Goal: Book appointment/travel/reservation

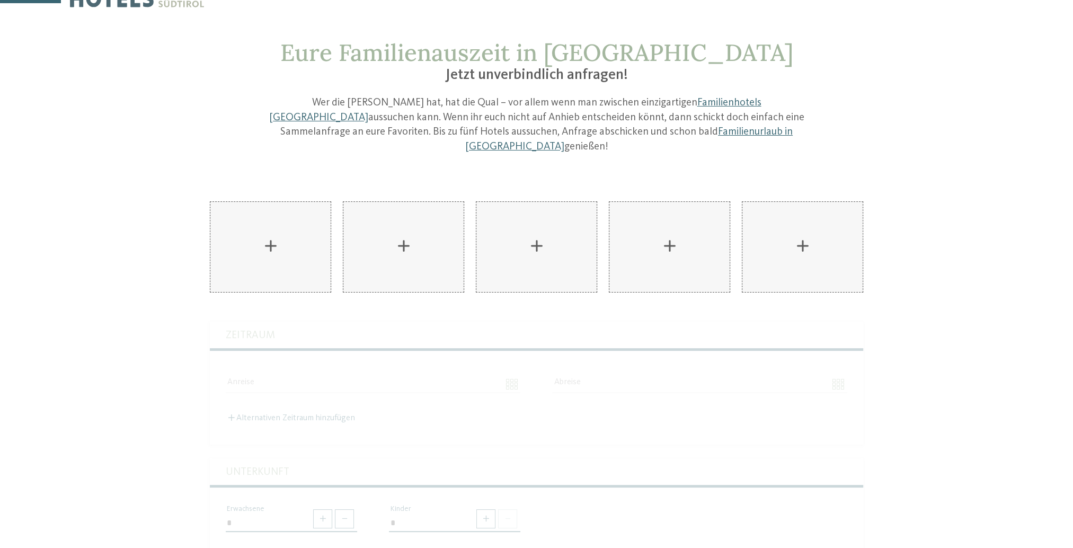
scroll to position [53, 0]
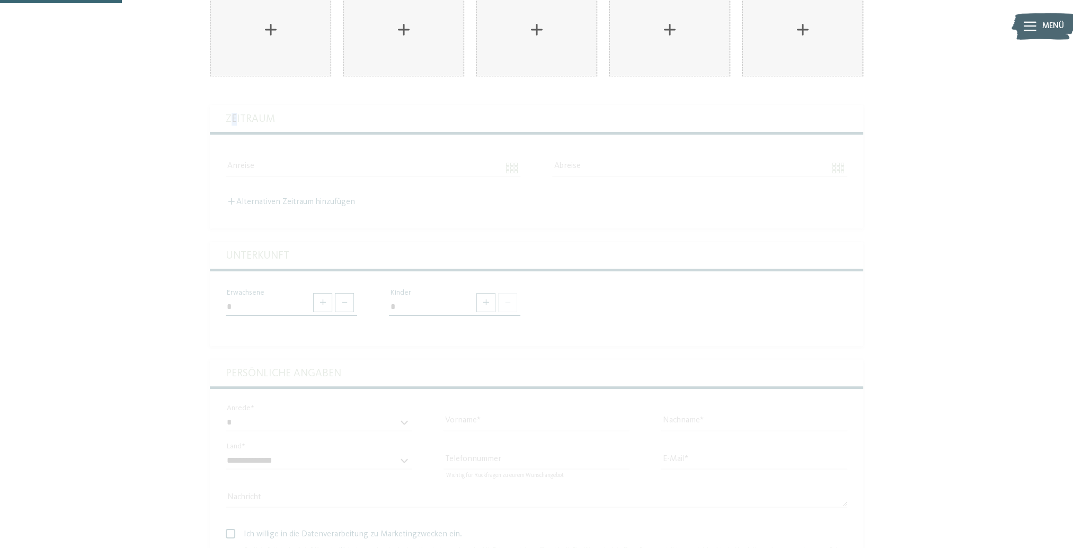
scroll to position [106, 0]
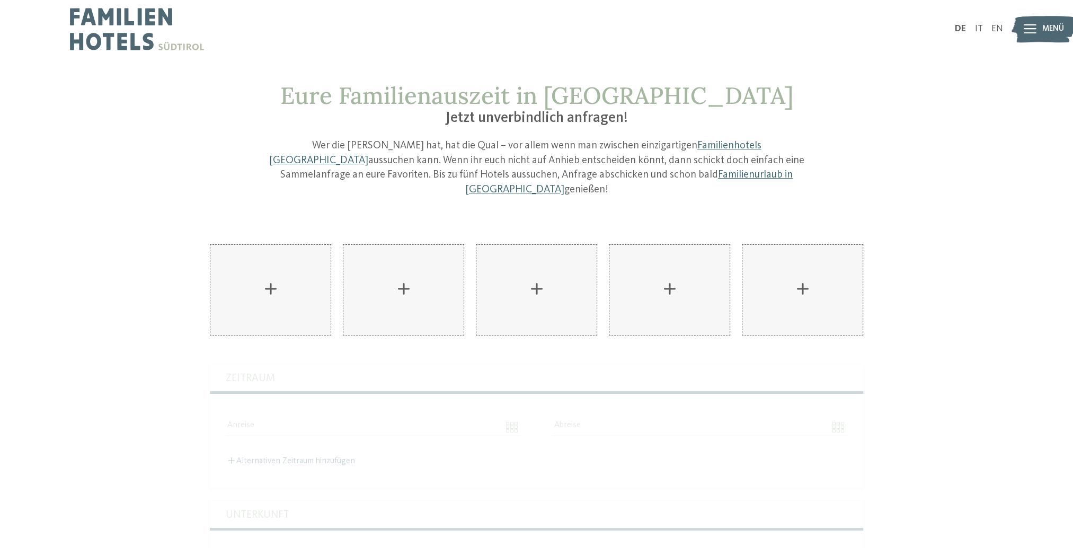
click at [166, 42] on img at bounding box center [137, 29] width 134 height 58
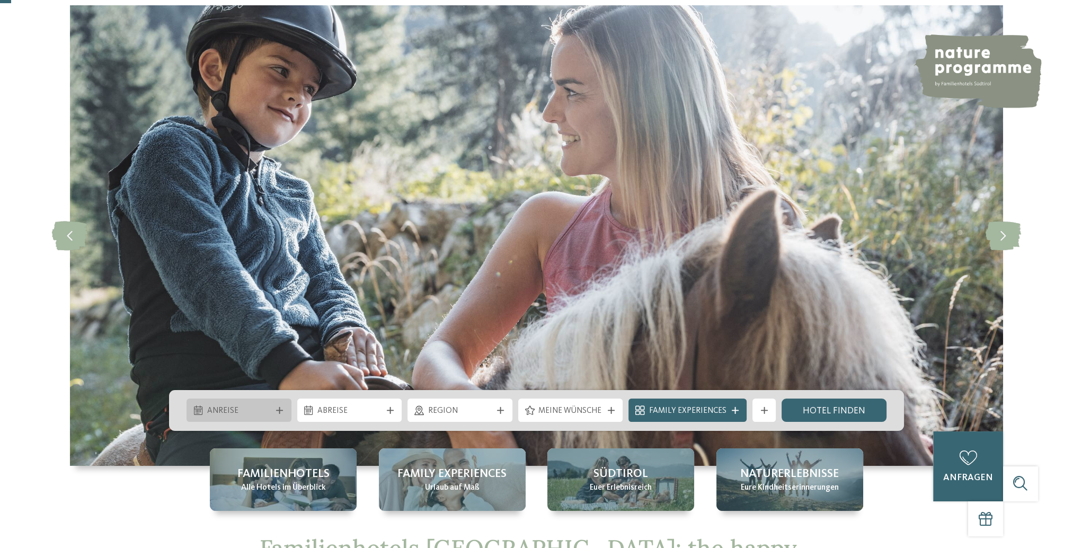
click at [227, 412] on span "Anreise" at bounding box center [239, 412] width 64 height 12
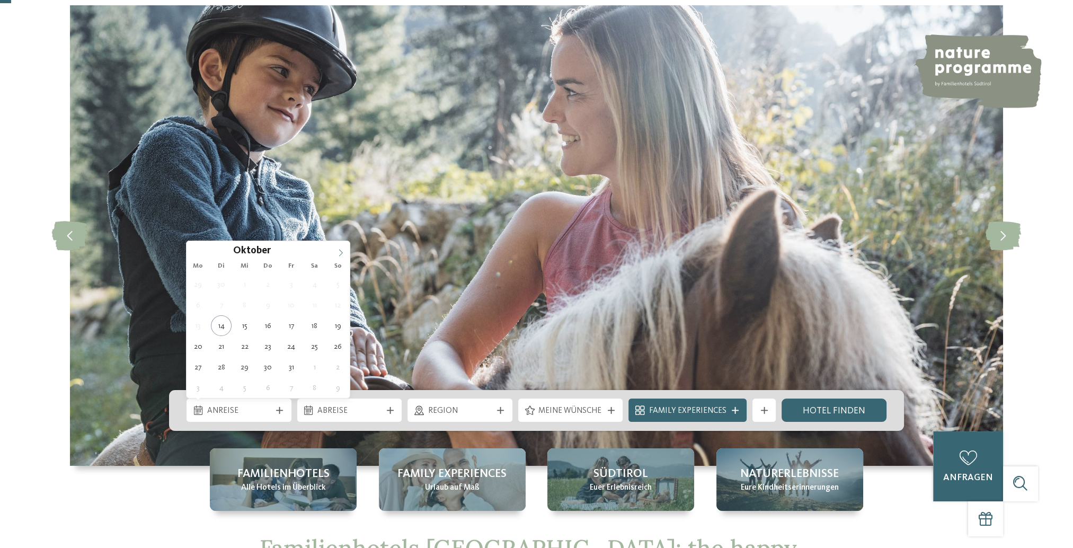
click at [341, 250] on icon at bounding box center [340, 252] width 7 height 7
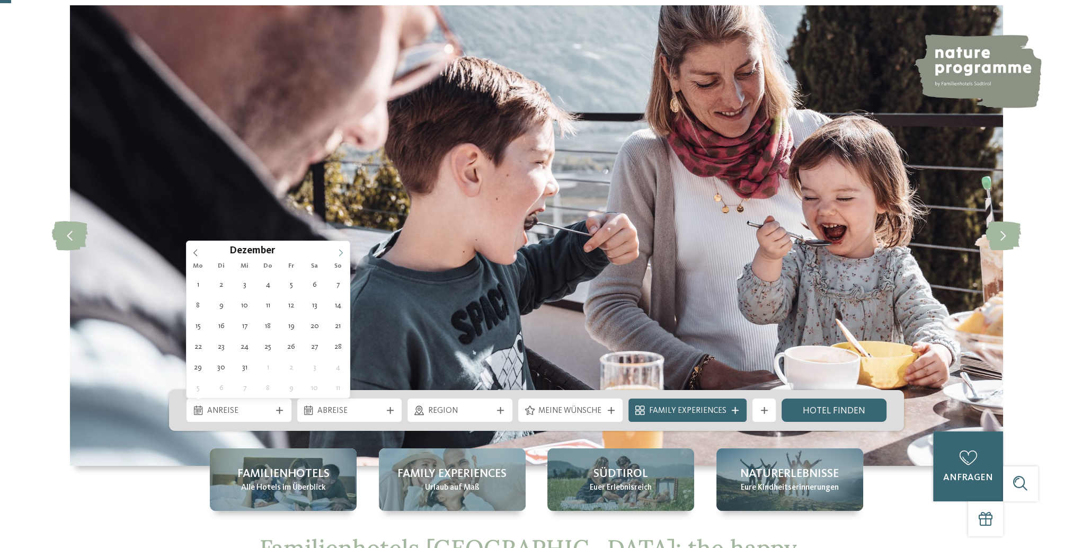
type div "12.12.2025"
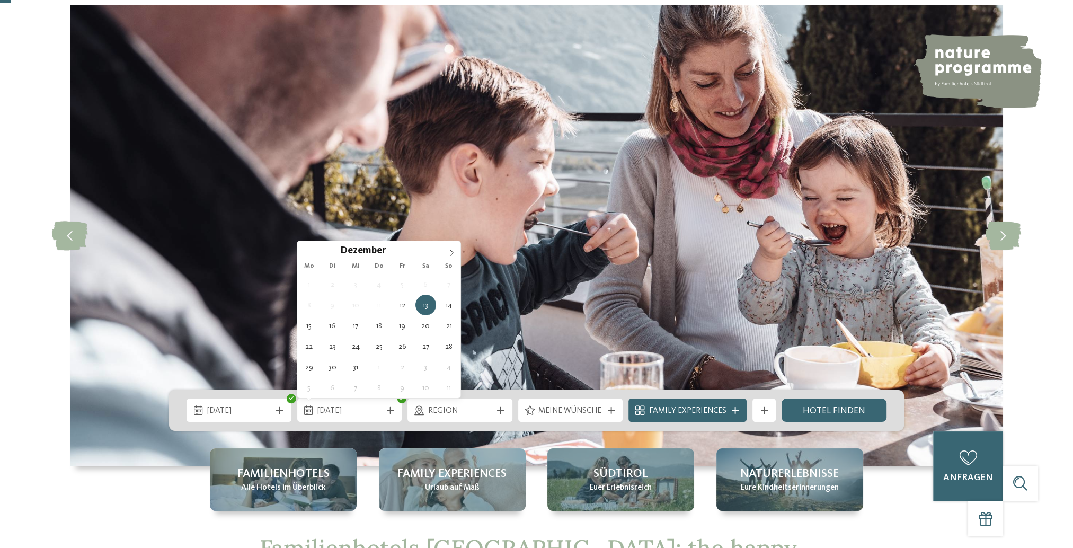
drag, startPoint x: 341, startPoint y: 250, endPoint x: 294, endPoint y: 305, distance: 73.0
type div "15.12.2025"
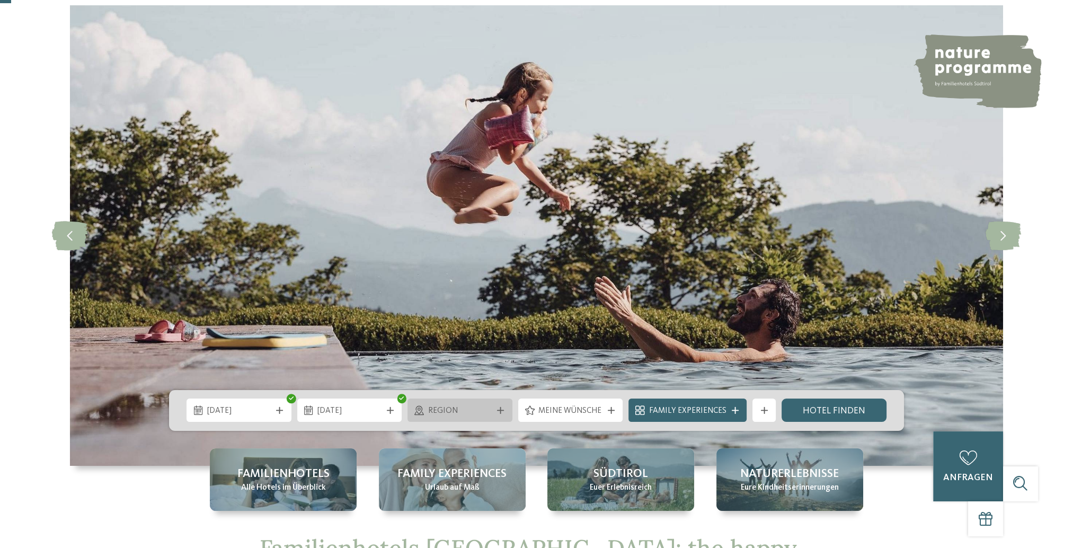
click at [457, 408] on span "Region" at bounding box center [460, 412] width 64 height 12
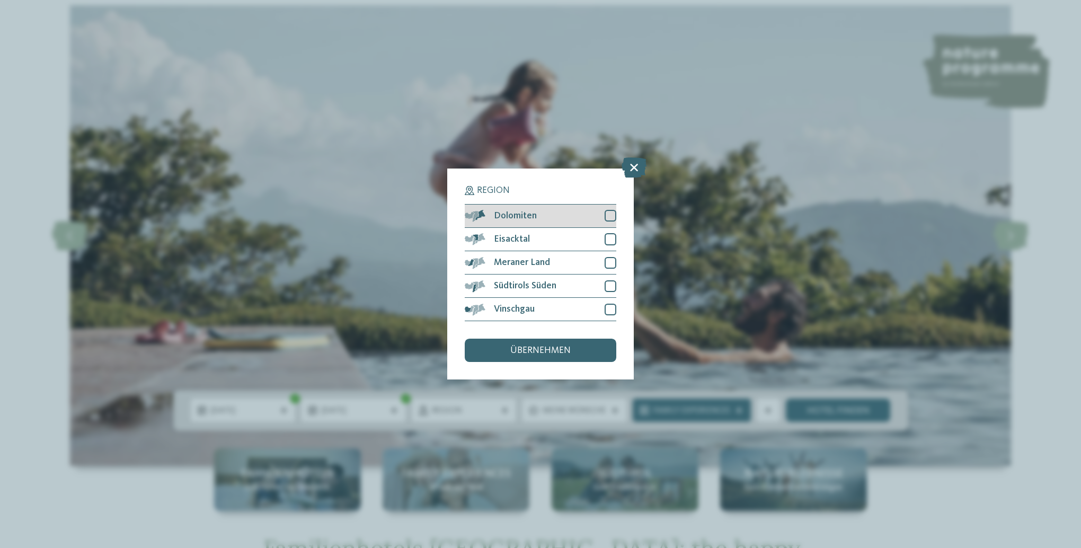
click at [612, 217] on div at bounding box center [611, 216] width 12 height 12
click at [611, 241] on div at bounding box center [611, 239] width 12 height 12
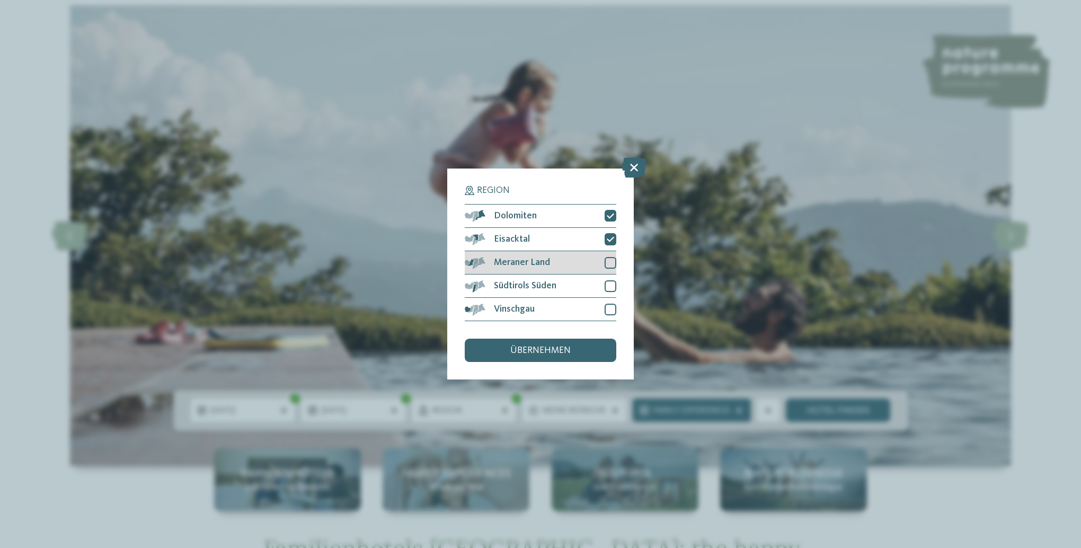
click at [609, 258] on div at bounding box center [611, 263] width 12 height 12
click at [606, 285] on div at bounding box center [611, 286] width 12 height 12
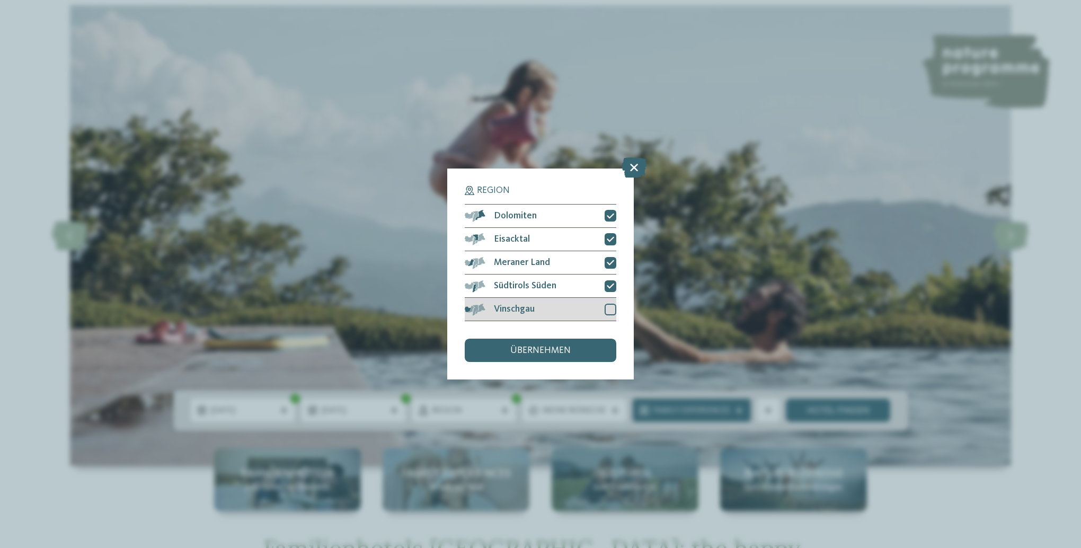
click at [607, 310] on div at bounding box center [611, 310] width 12 height 12
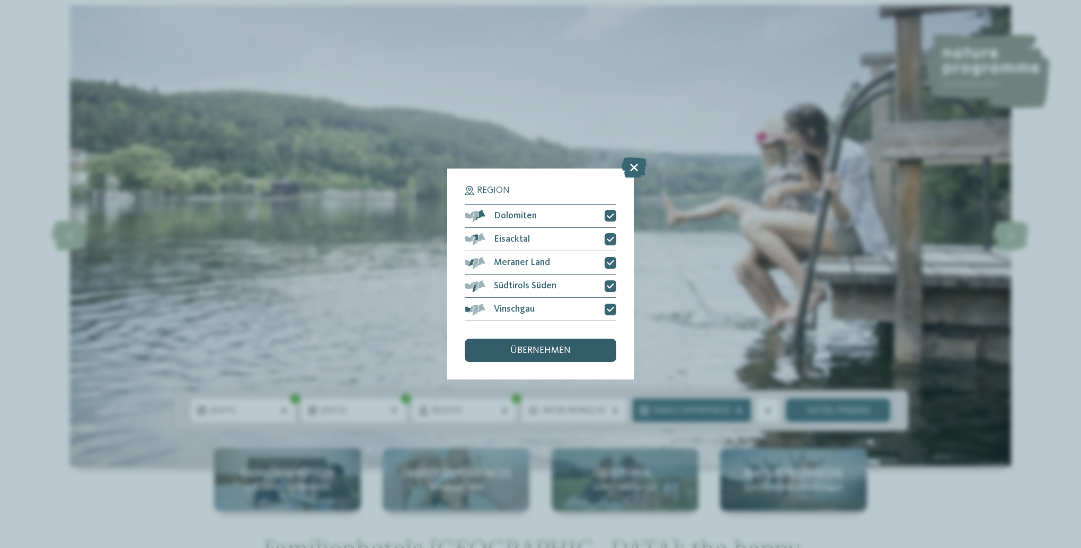
click at [577, 347] on div "übernehmen" at bounding box center [541, 350] width 152 height 23
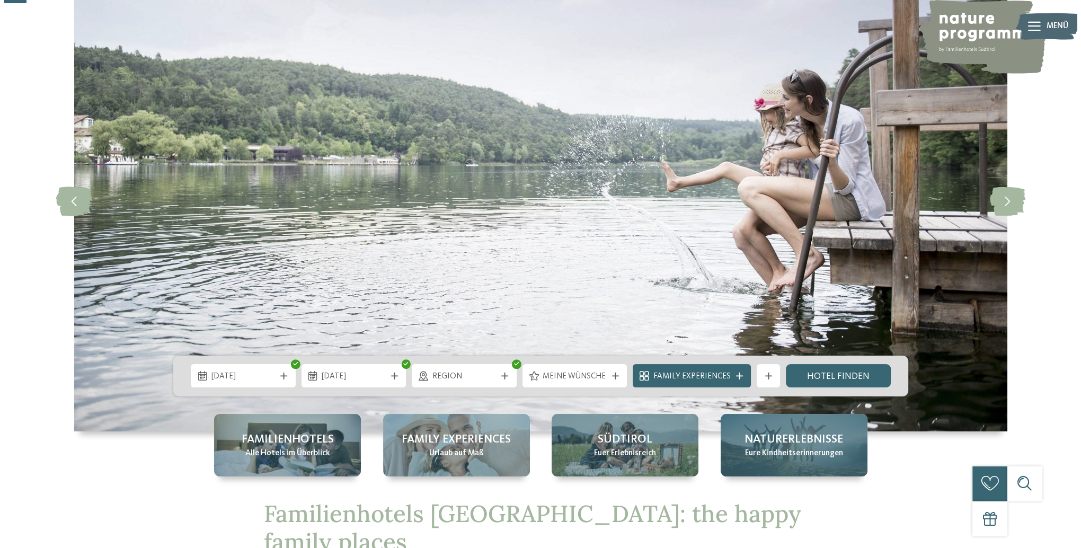
scroll to position [106, 0]
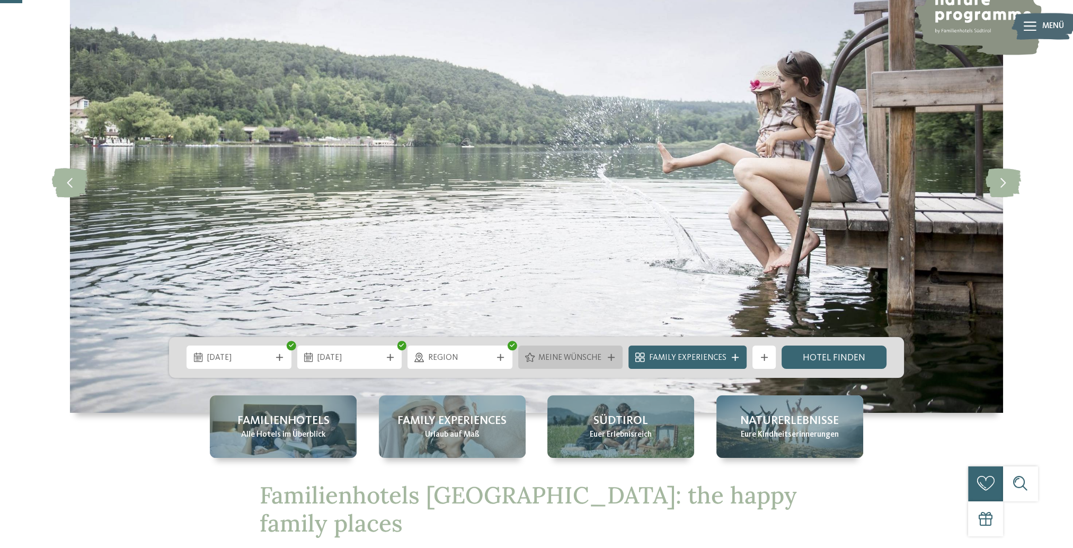
click at [588, 362] on span "Meine Wünsche" at bounding box center [571, 358] width 64 height 12
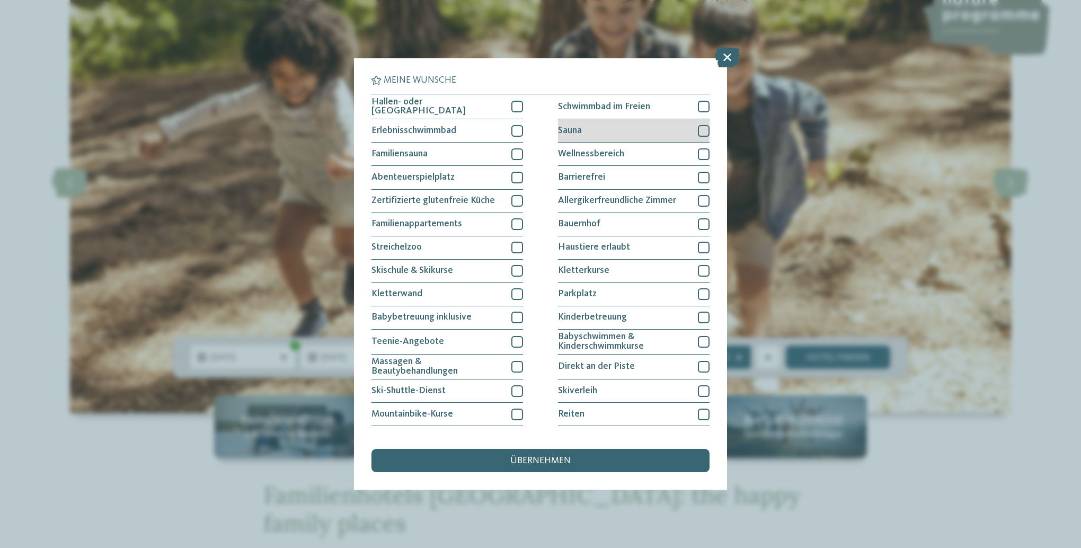
click at [701, 129] on div at bounding box center [704, 131] width 12 height 12
click at [698, 151] on div at bounding box center [704, 154] width 12 height 12
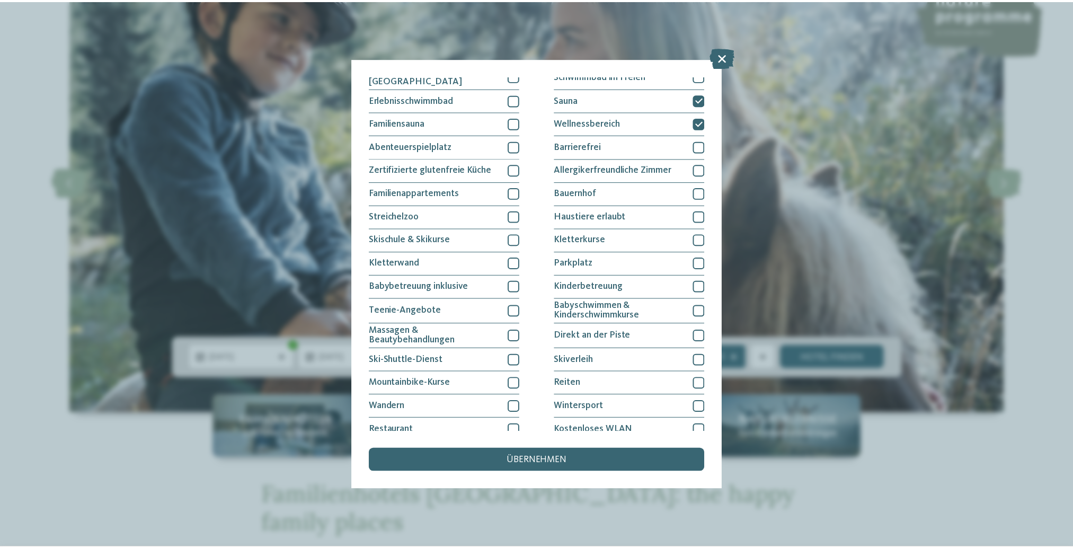
scroll to position [0, 0]
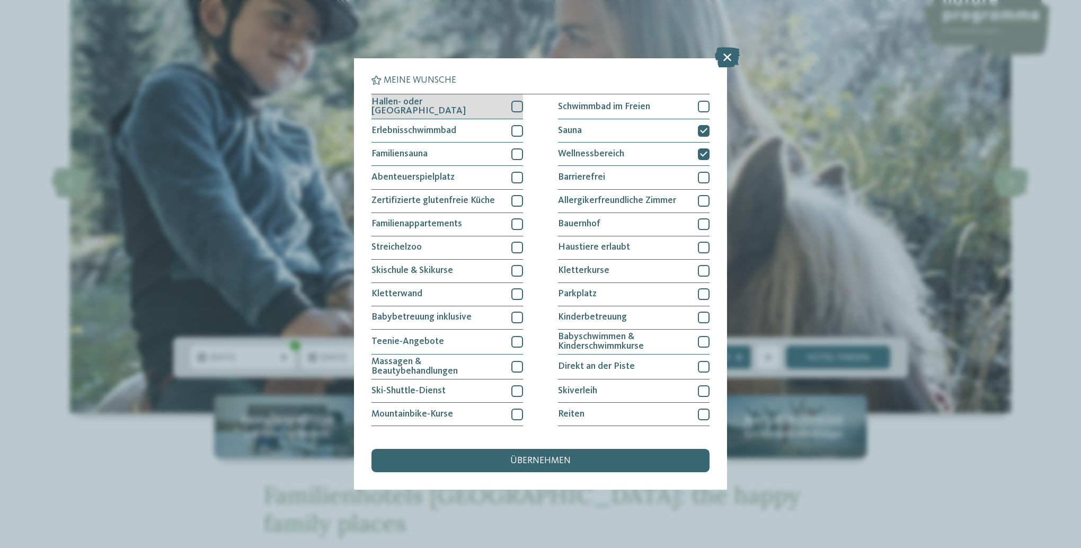
click at [515, 103] on div at bounding box center [518, 107] width 12 height 12
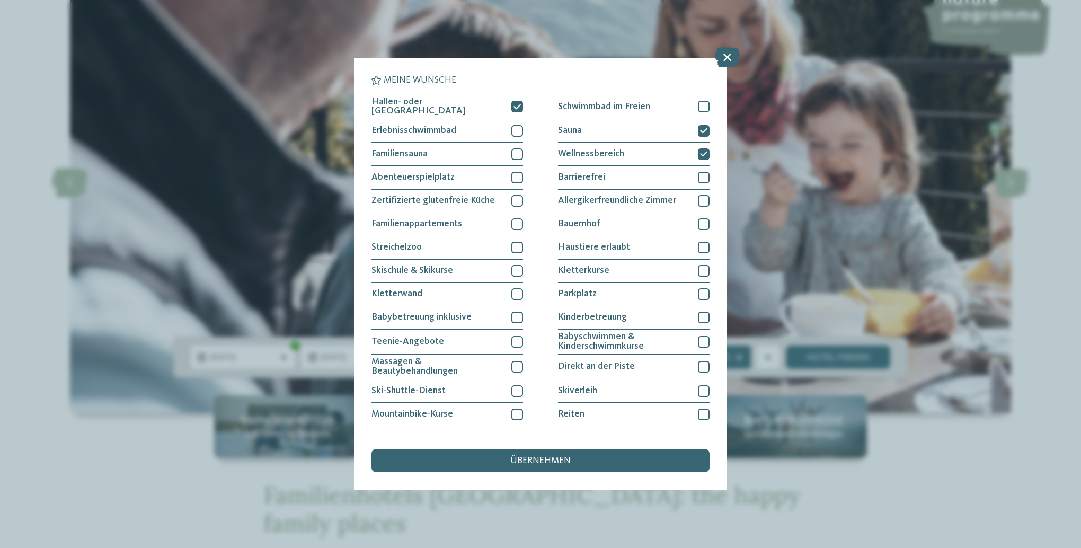
click at [544, 461] on span "übernehmen" at bounding box center [540, 461] width 60 height 10
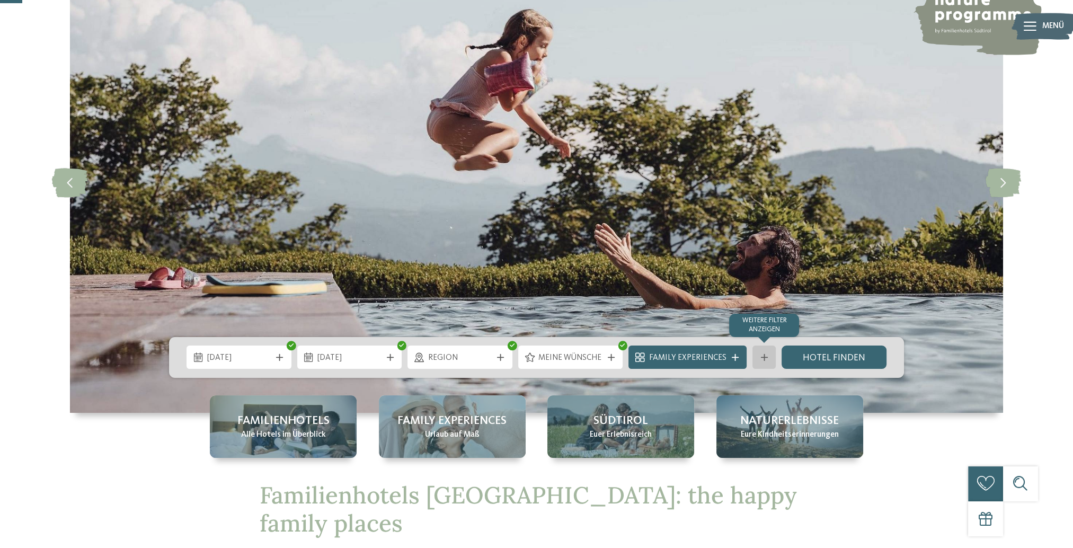
click at [768, 362] on div "Weitere Filter anzeigen" at bounding box center [764, 357] width 23 height 23
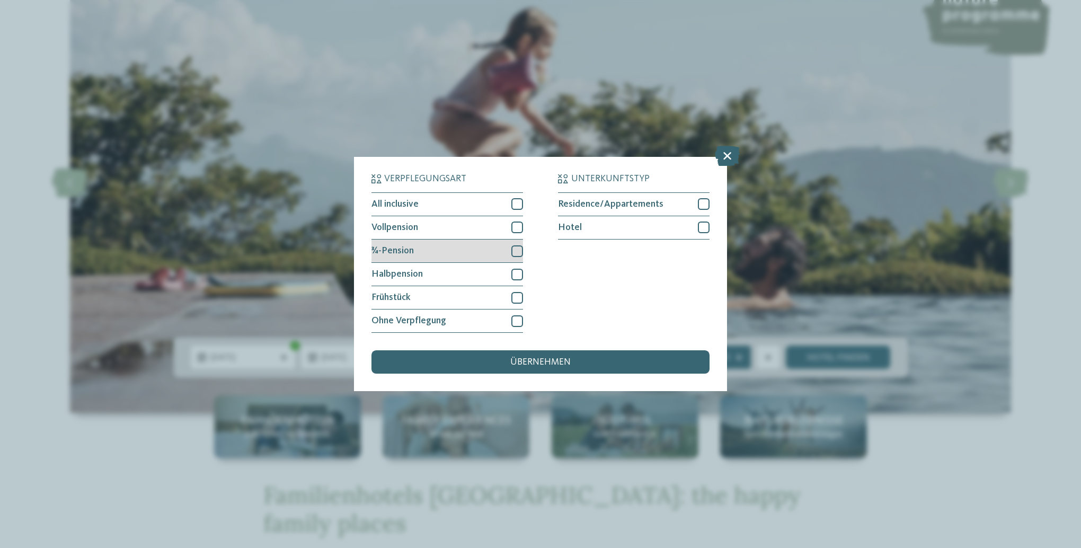
click at [519, 253] on div at bounding box center [518, 251] width 12 height 12
click at [518, 270] on div at bounding box center [518, 275] width 12 height 12
click at [514, 224] on div at bounding box center [518, 228] width 12 height 12
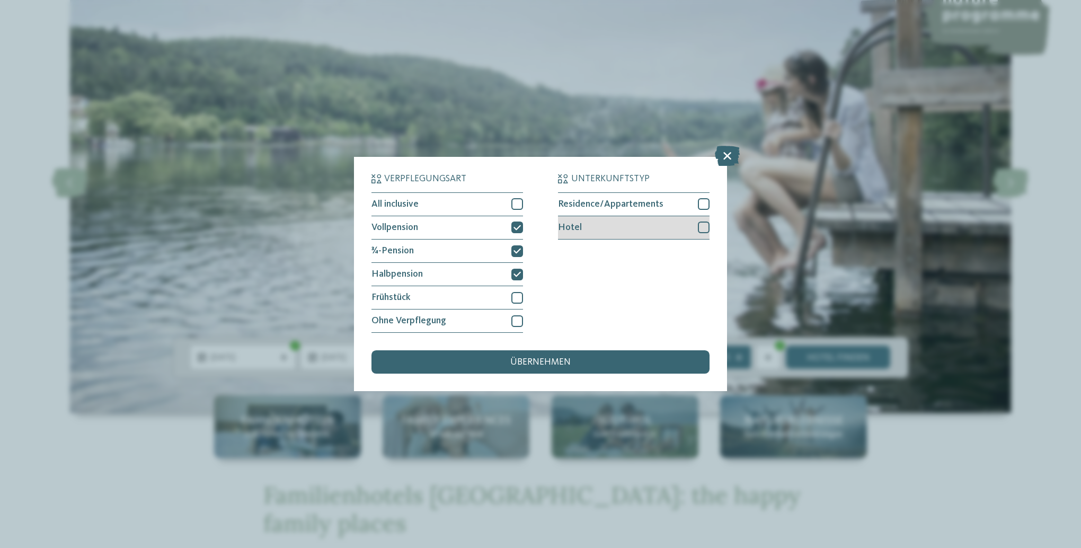
click at [701, 222] on div at bounding box center [704, 228] width 12 height 12
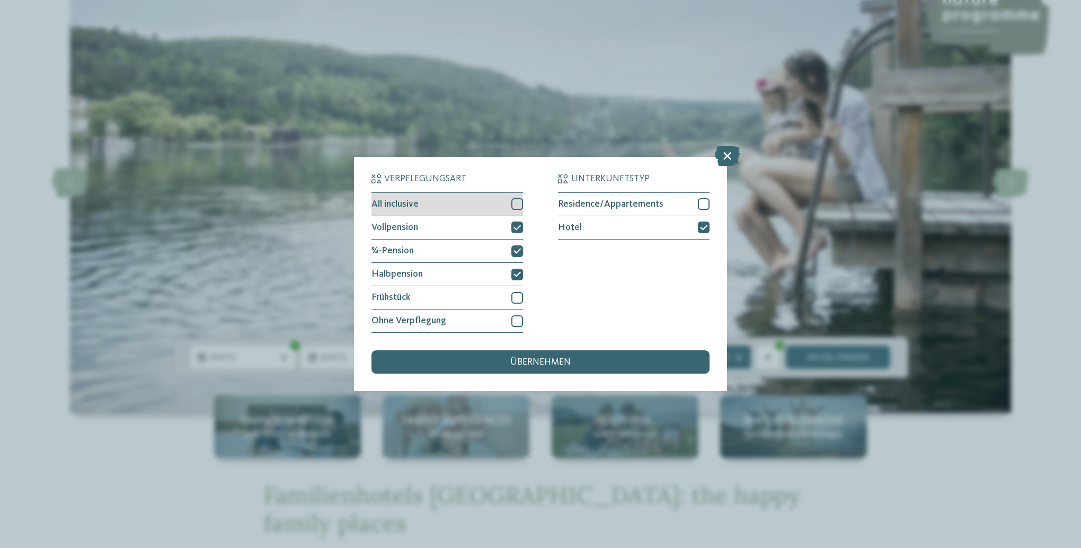
click at [516, 202] on div at bounding box center [518, 204] width 12 height 12
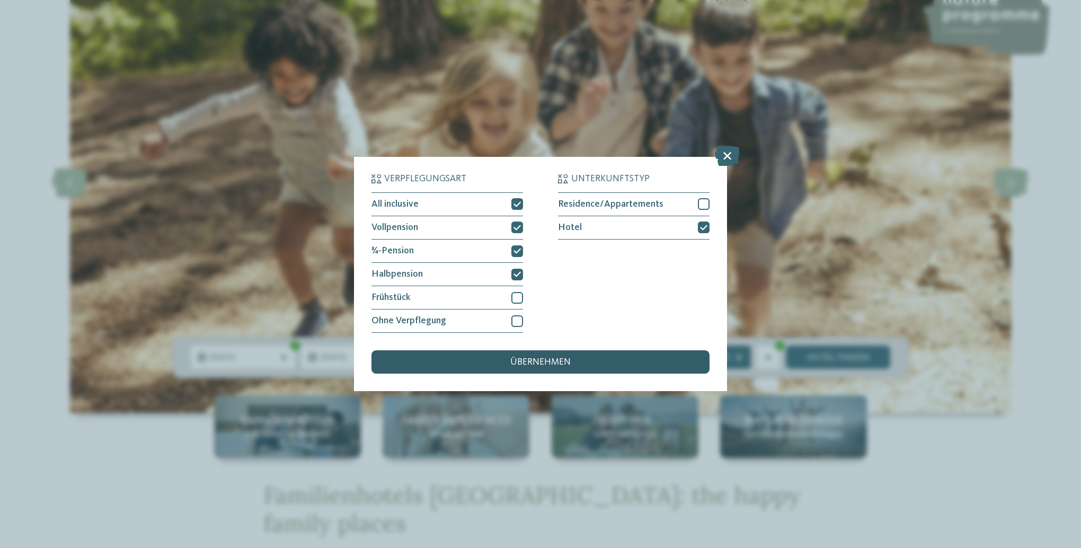
click at [528, 357] on div "übernehmen" at bounding box center [541, 361] width 338 height 23
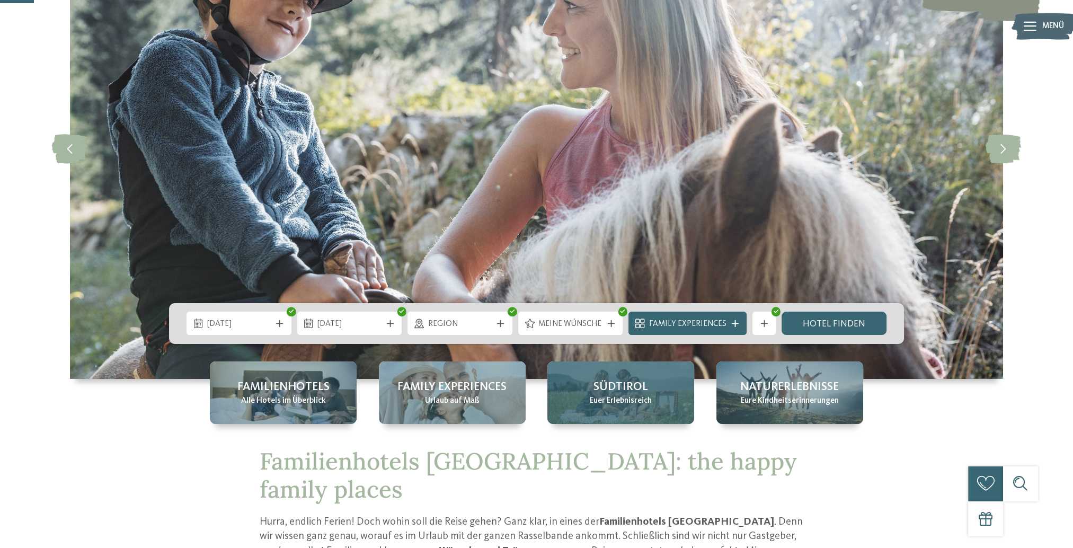
scroll to position [159, 0]
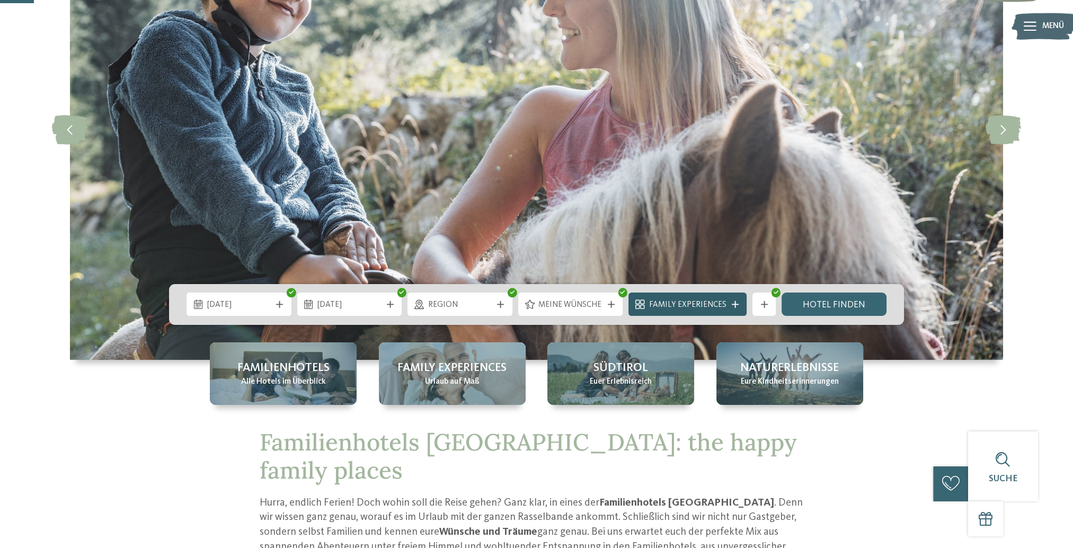
click at [698, 309] on span "Family Experiences" at bounding box center [687, 305] width 77 height 12
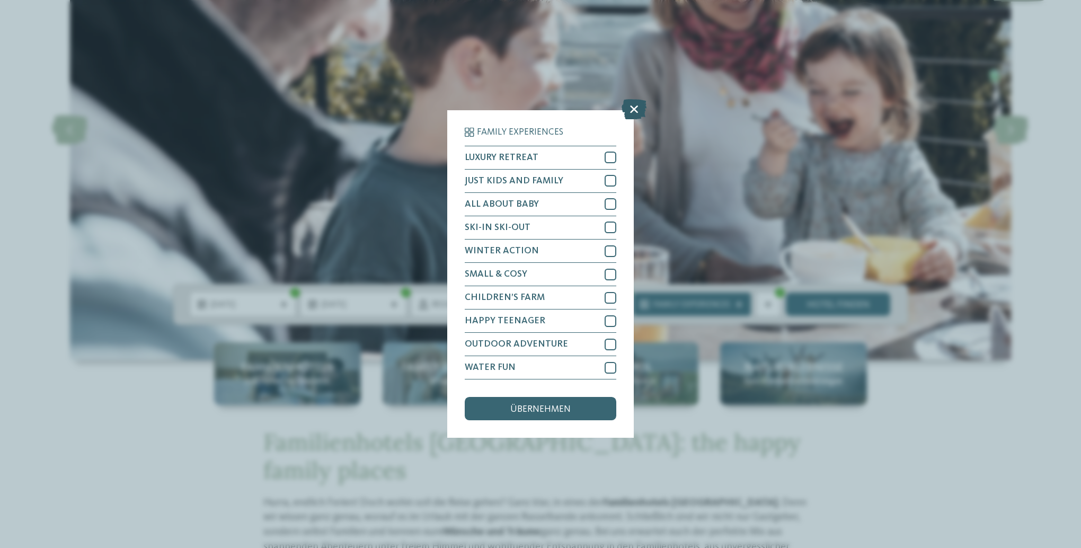
click at [623, 112] on icon at bounding box center [634, 109] width 25 height 20
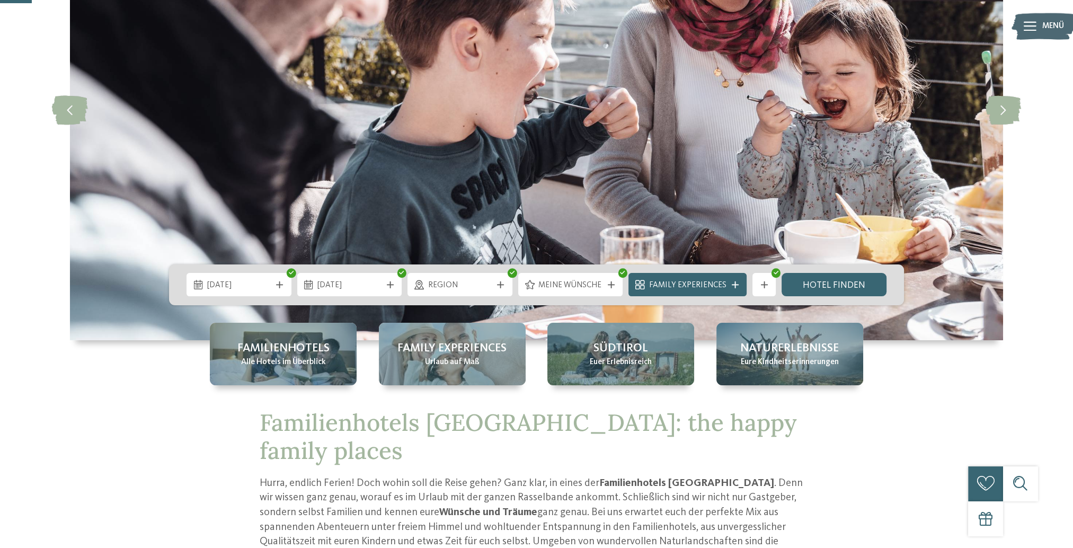
scroll to position [212, 0]
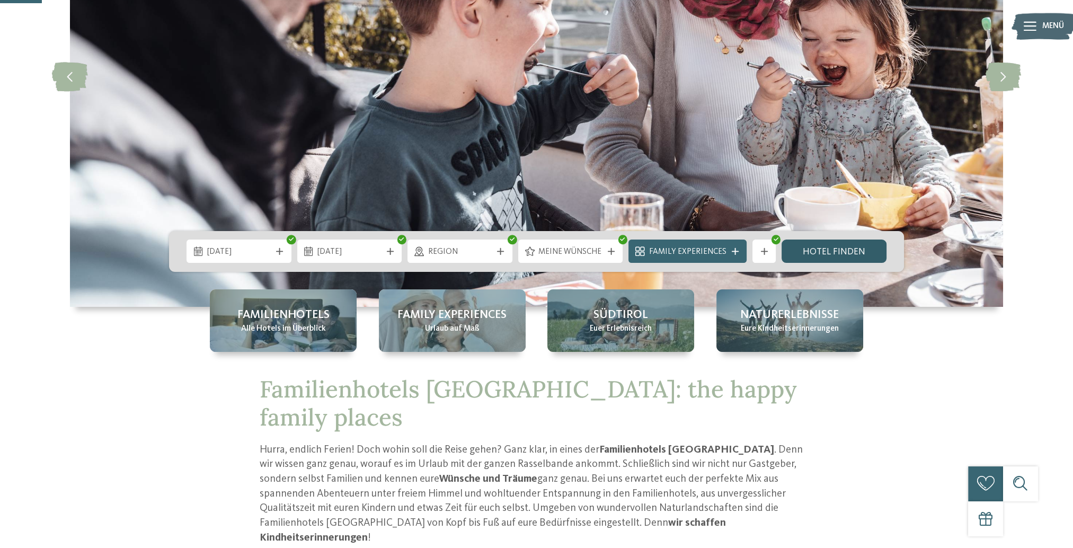
click at [841, 255] on link "Hotel finden" at bounding box center [834, 251] width 105 height 23
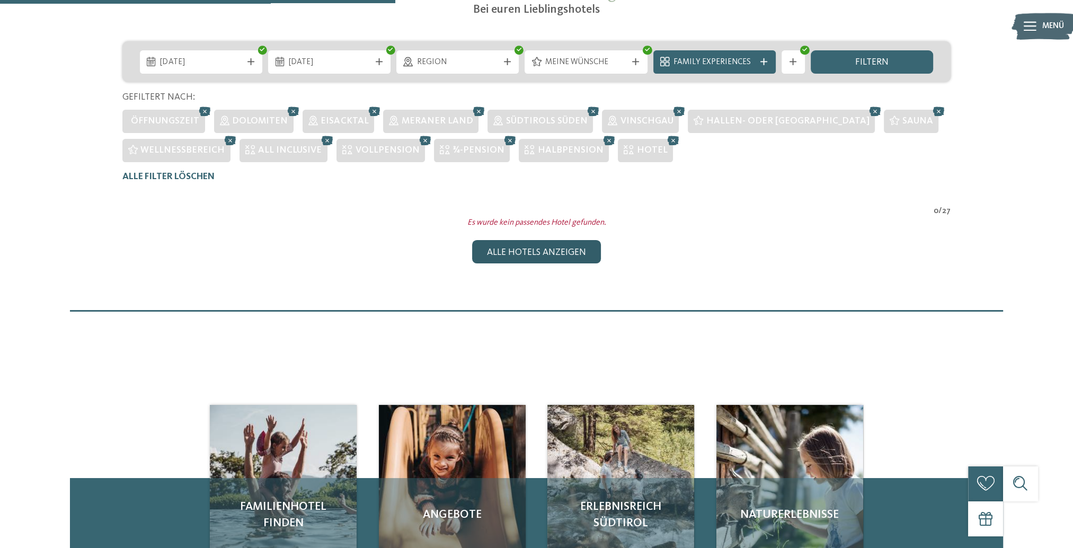
scroll to position [206, 0]
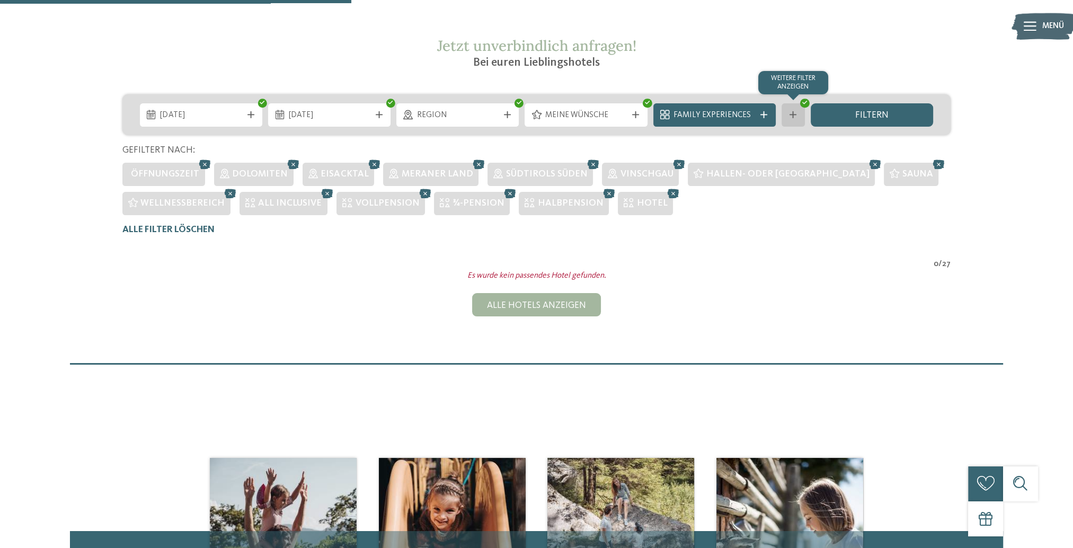
click at [795, 117] on icon at bounding box center [793, 114] width 7 height 7
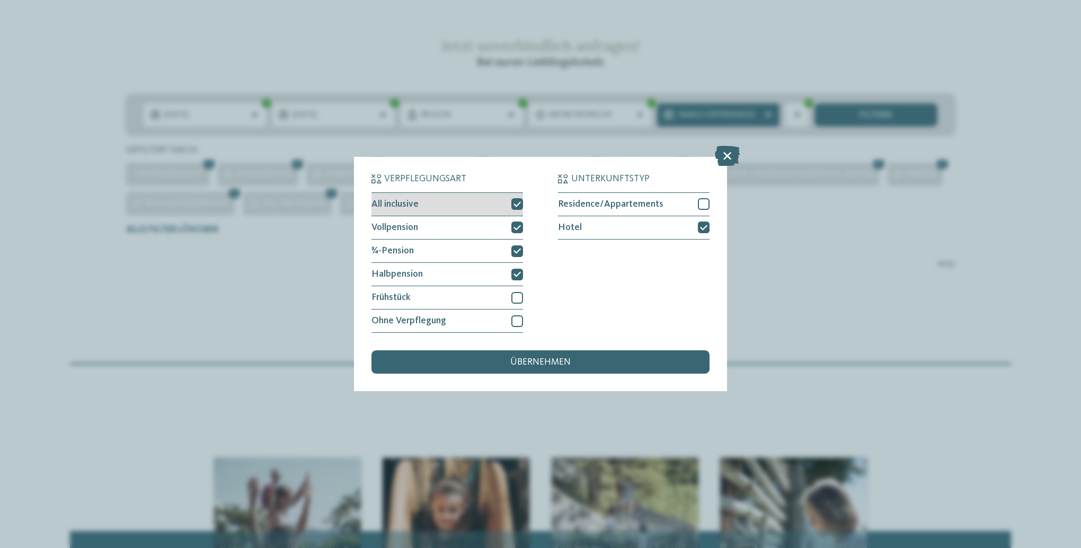
click at [511, 205] on div "All inclusive" at bounding box center [448, 204] width 152 height 23
click at [519, 227] on icon at bounding box center [517, 227] width 7 height 7
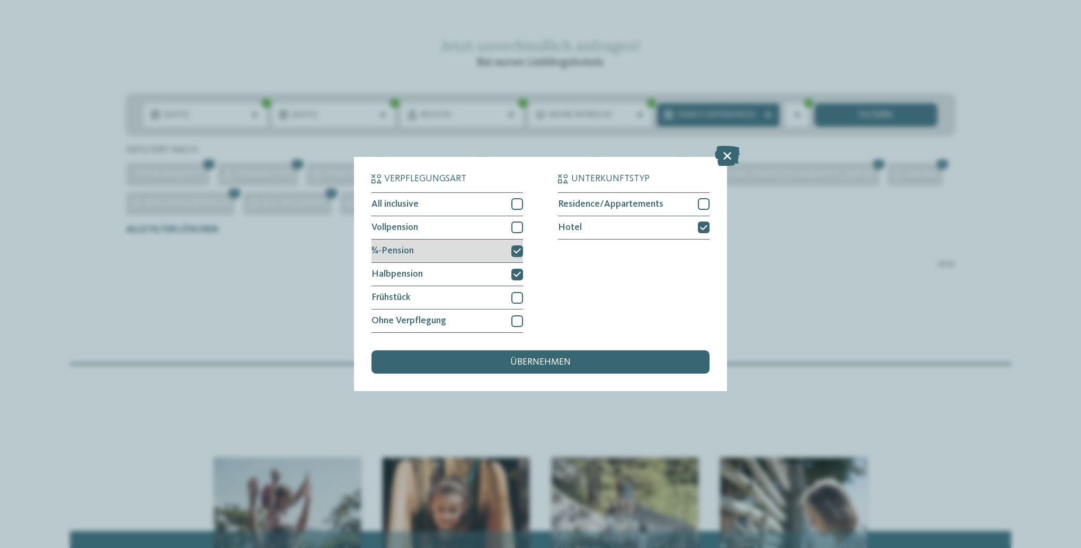
click at [517, 248] on icon at bounding box center [517, 251] width 7 height 7
click at [518, 276] on icon at bounding box center [517, 274] width 7 height 7
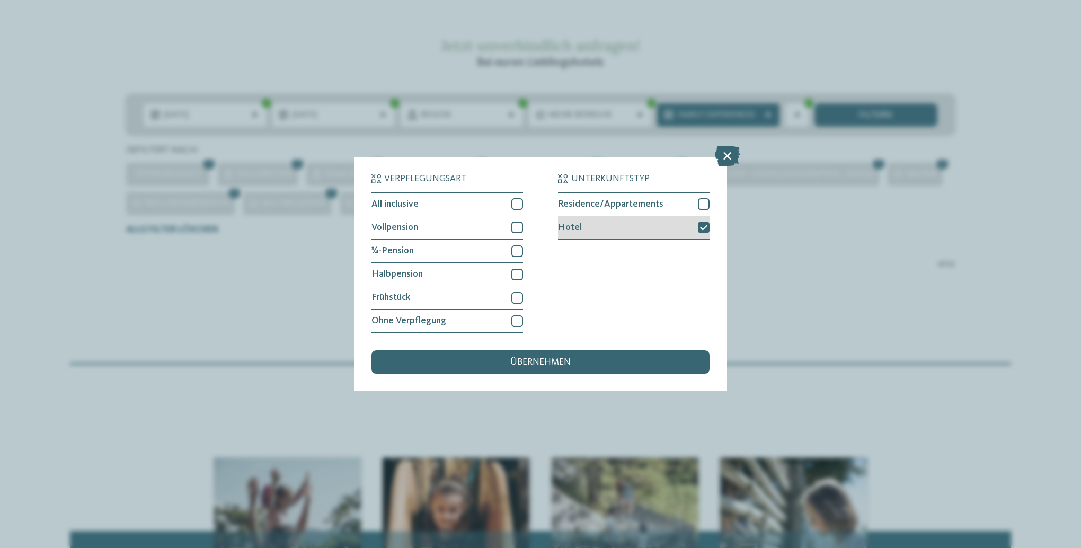
click at [696, 232] on div "Hotel" at bounding box center [634, 227] width 152 height 23
click at [620, 359] on div "übernehmen" at bounding box center [541, 361] width 338 height 23
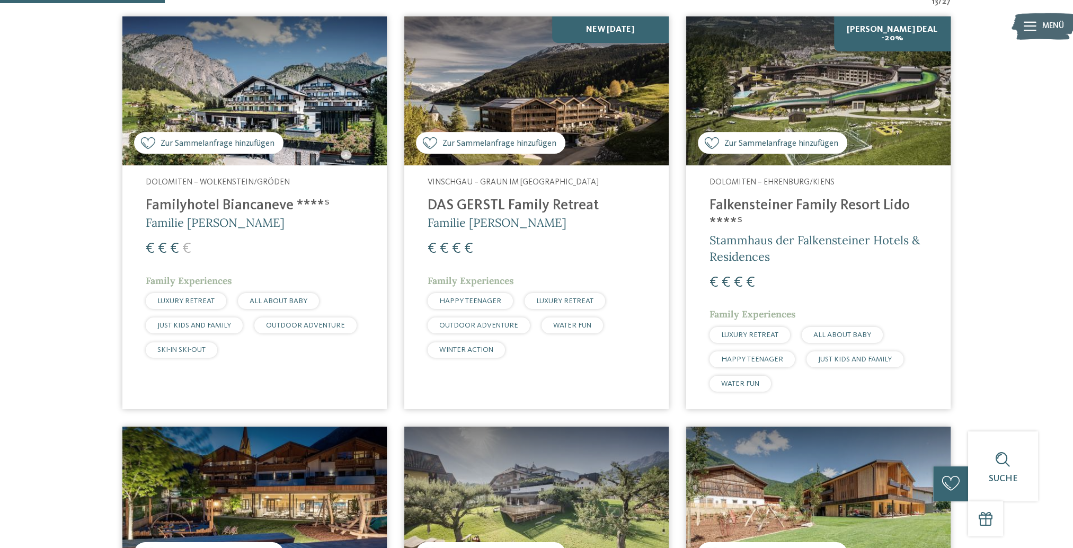
scroll to position [365, 0]
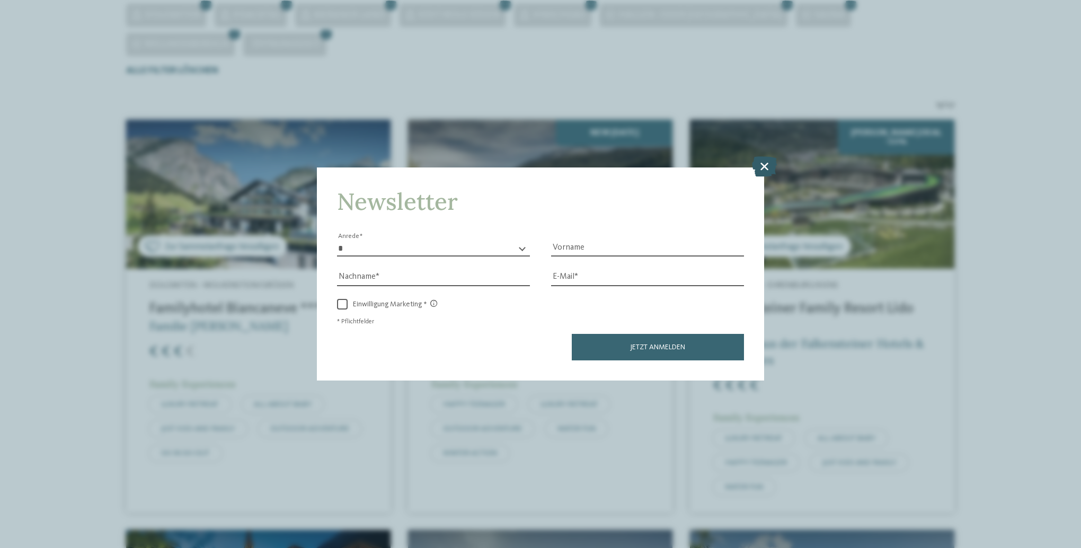
click at [766, 169] on icon at bounding box center [764, 166] width 25 height 20
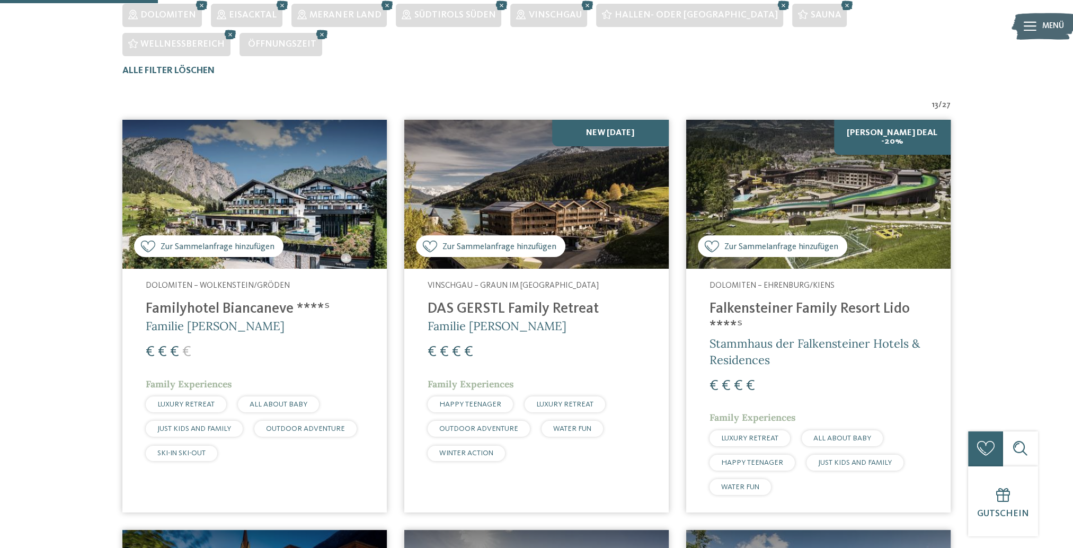
click at [805, 251] on span "Zur Sammelanfrage hinzufügen" at bounding box center [782, 247] width 114 height 12
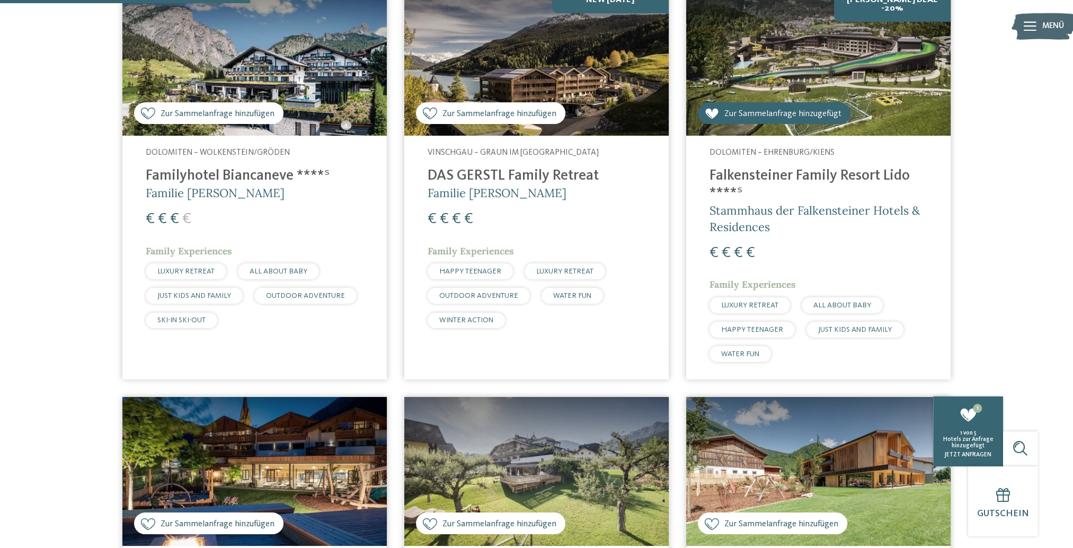
scroll to position [577, 0]
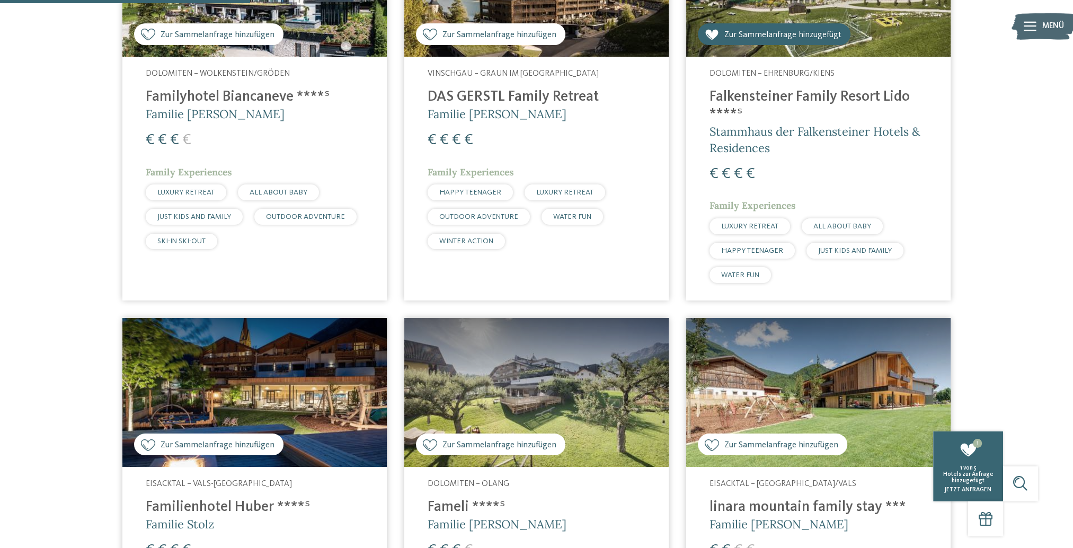
click at [479, 436] on div "Zur Sammelanfrage hinzufügen Zur Sammelanfrage hinzugefügt" at bounding box center [490, 445] width 149 height 22
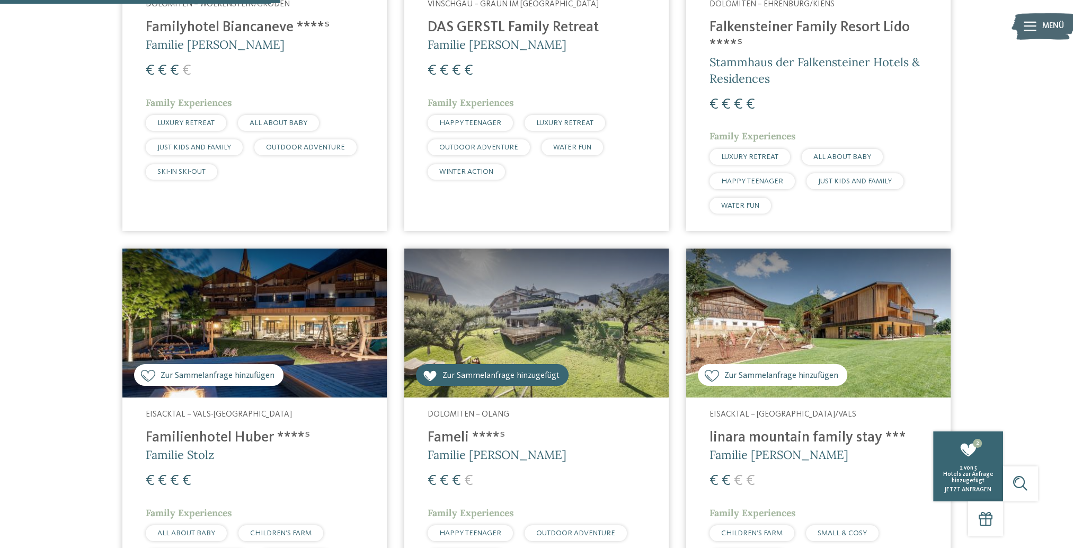
scroll to position [683, 0]
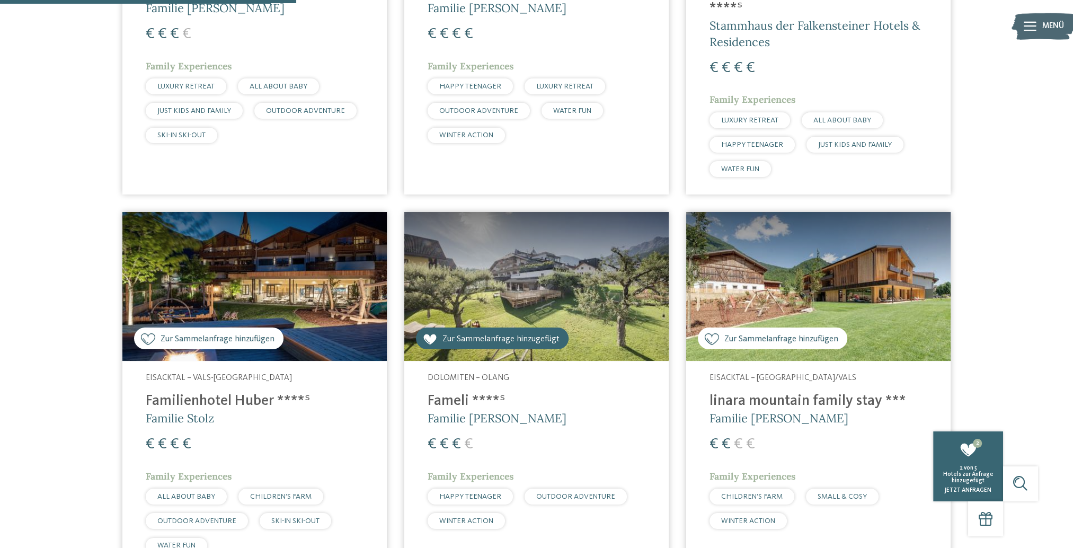
click at [794, 341] on span "Zur Sammelanfrage hinzufügen" at bounding box center [782, 339] width 114 height 12
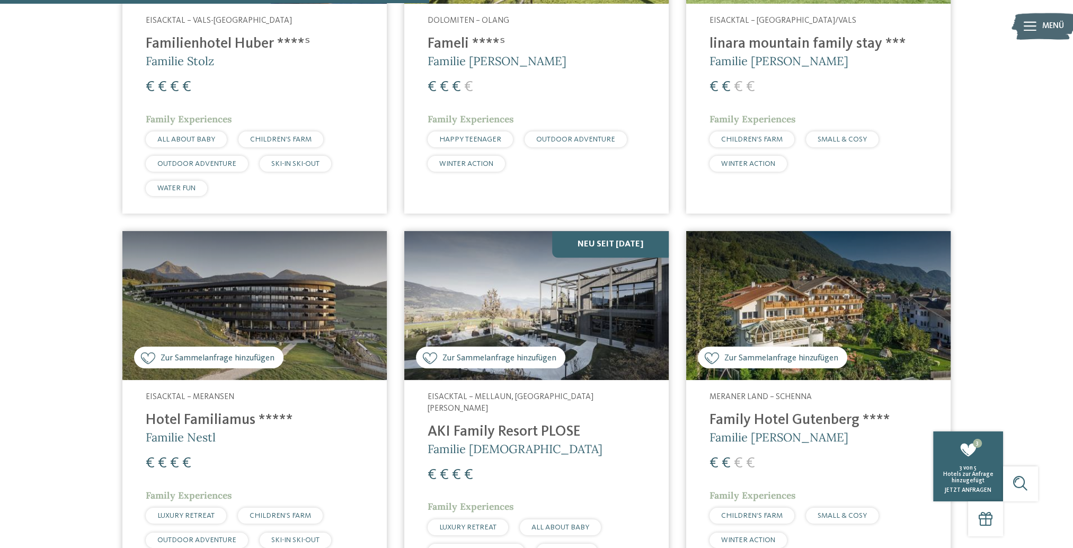
scroll to position [1054, 0]
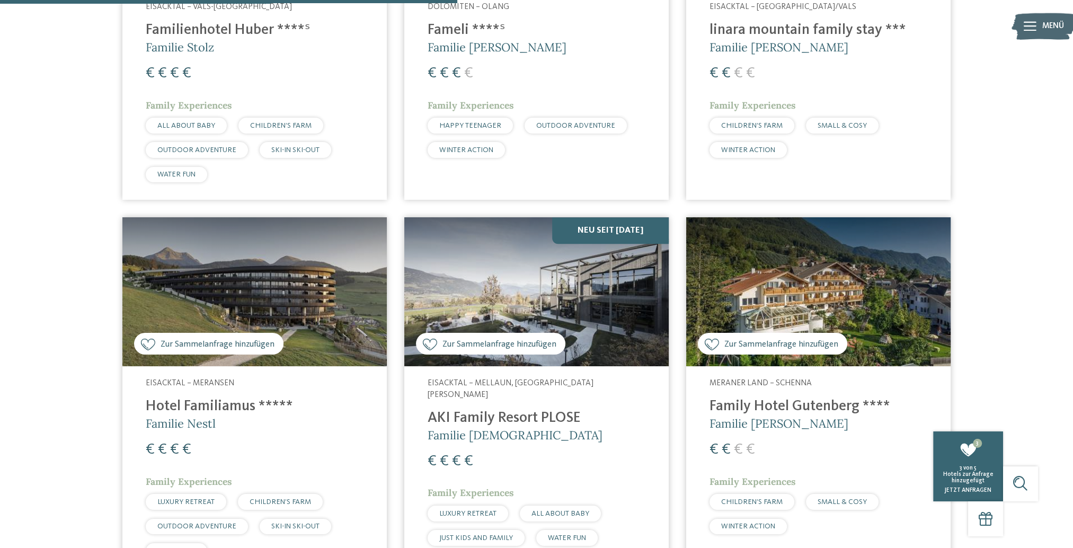
click at [217, 344] on span "Zur Sammelanfrage hinzufügen" at bounding box center [218, 344] width 114 height 12
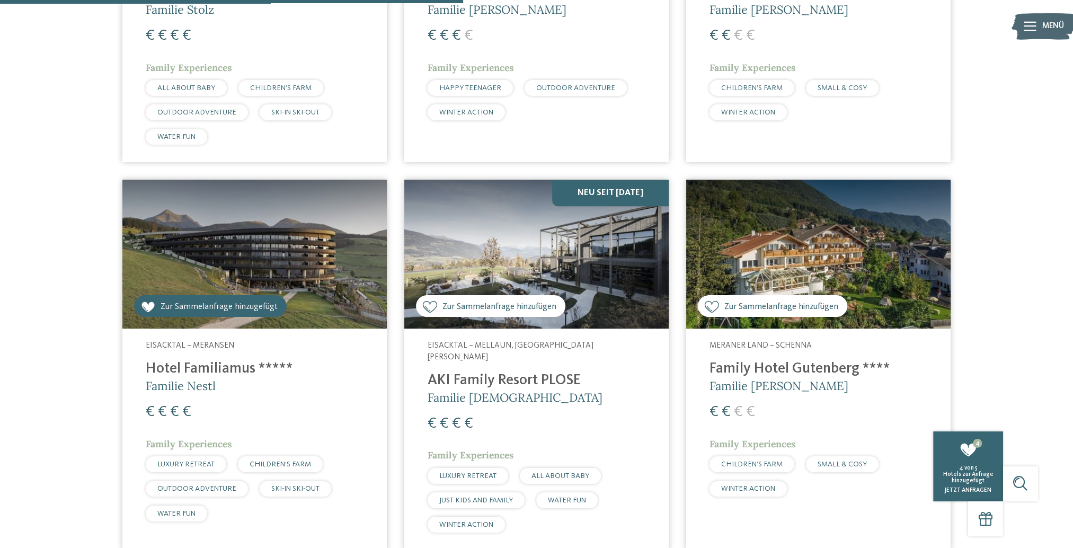
scroll to position [1107, 0]
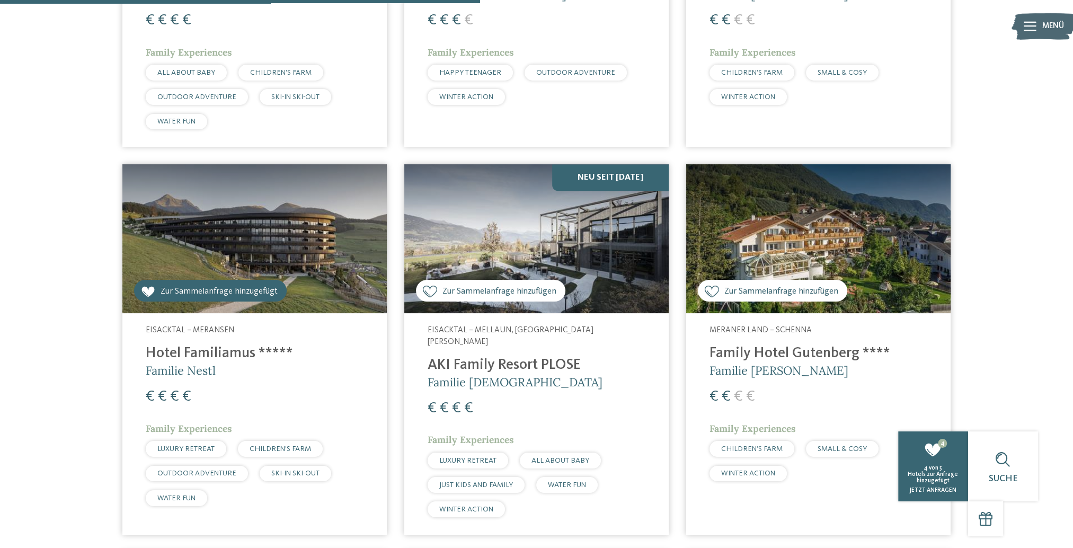
click at [507, 289] on span "Zur Sammelanfrage hinzufügen" at bounding box center [500, 291] width 114 height 12
click at [781, 281] on div "Zur Sammelanfrage hinzufügen Zur Sammelanfrage hinzugefügt" at bounding box center [772, 291] width 149 height 22
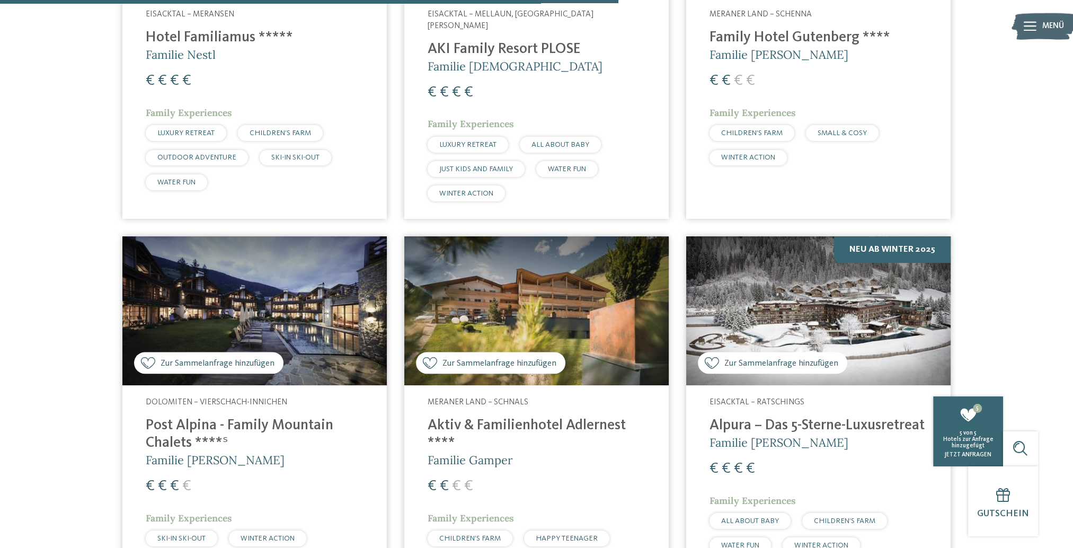
scroll to position [1425, 0]
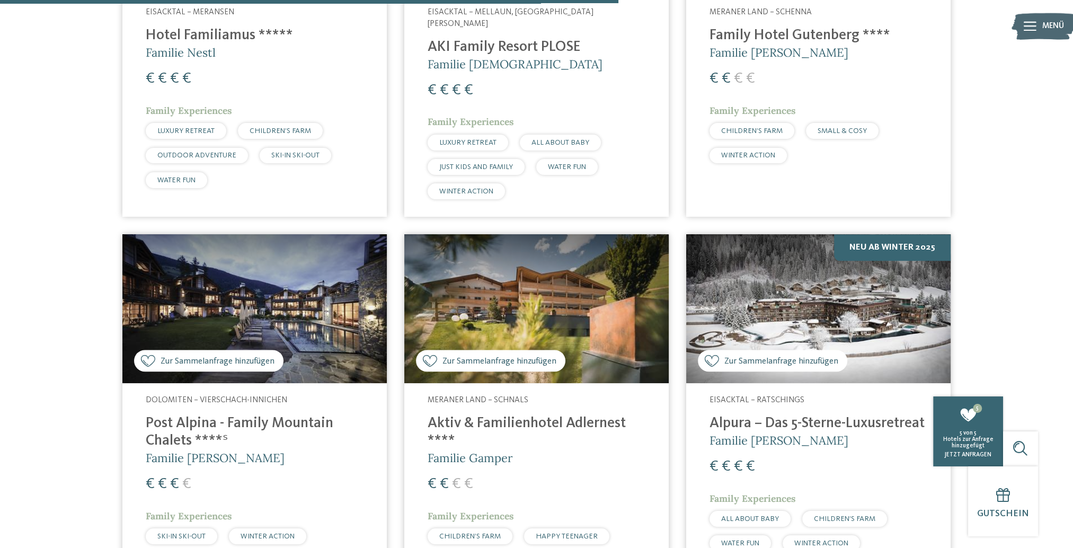
click at [787, 355] on span "Zur Sammelanfrage hinzufügen" at bounding box center [782, 361] width 114 height 12
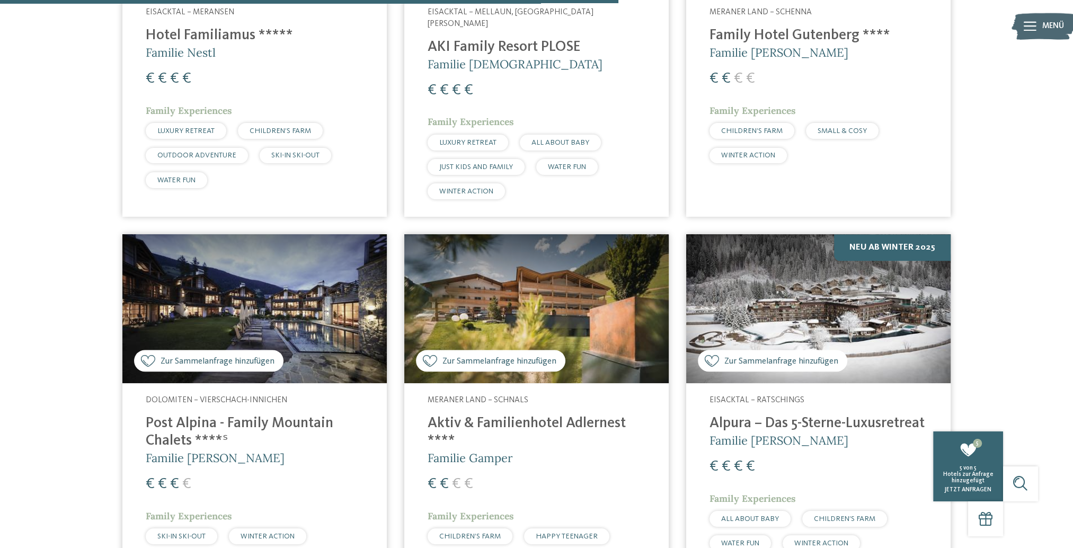
click at [750, 355] on span "Zur Sammelanfrage hinzufügen" at bounding box center [782, 361] width 114 height 12
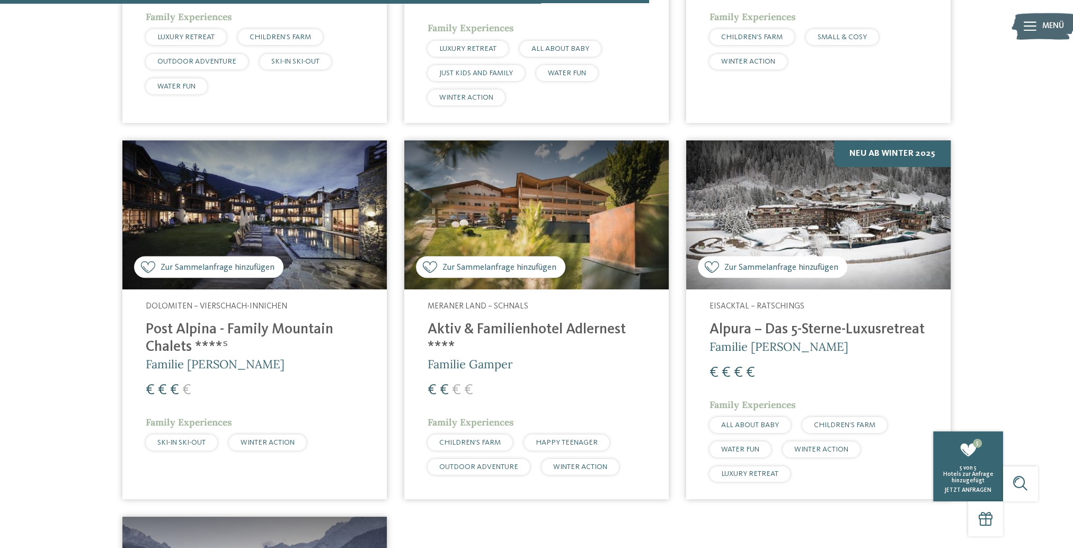
scroll to position [1531, 0]
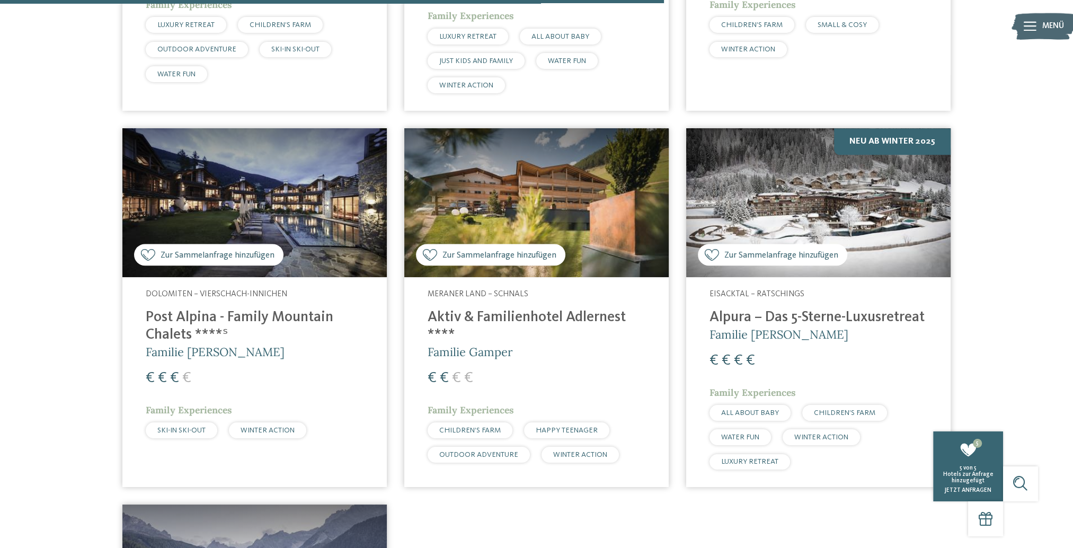
click at [765, 249] on span "Zur Sammelanfrage hinzufügen" at bounding box center [782, 255] width 114 height 12
click at [503, 249] on span "Zur Sammelanfrage hinzufügen" at bounding box center [500, 255] width 114 height 12
click at [254, 249] on span "Zur Sammelanfrage hinzufügen" at bounding box center [218, 255] width 114 height 12
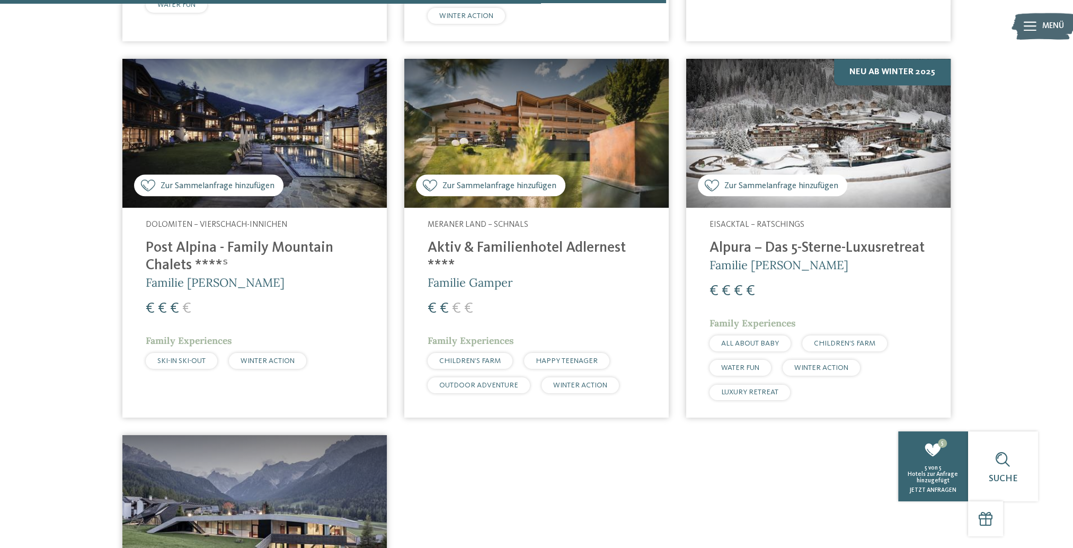
scroll to position [1690, 0]
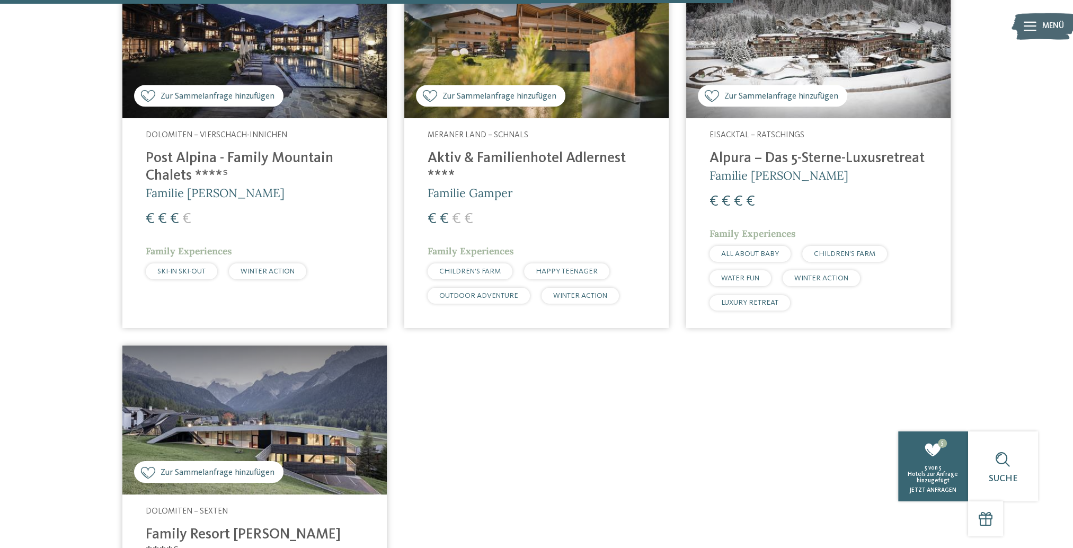
click at [259, 466] on span "Zur Sammelanfrage hinzufügen" at bounding box center [218, 472] width 114 height 12
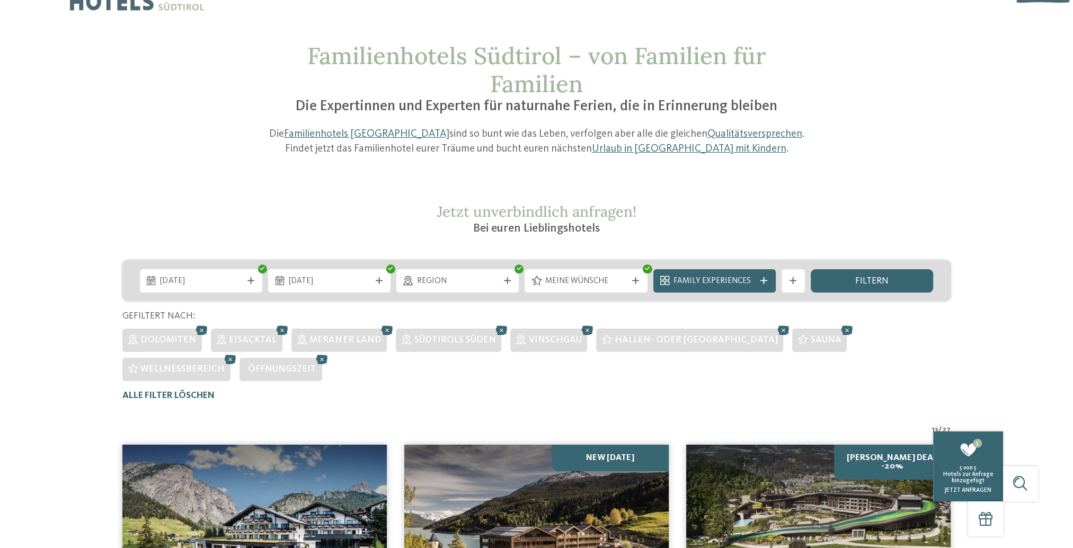
scroll to position [0, 0]
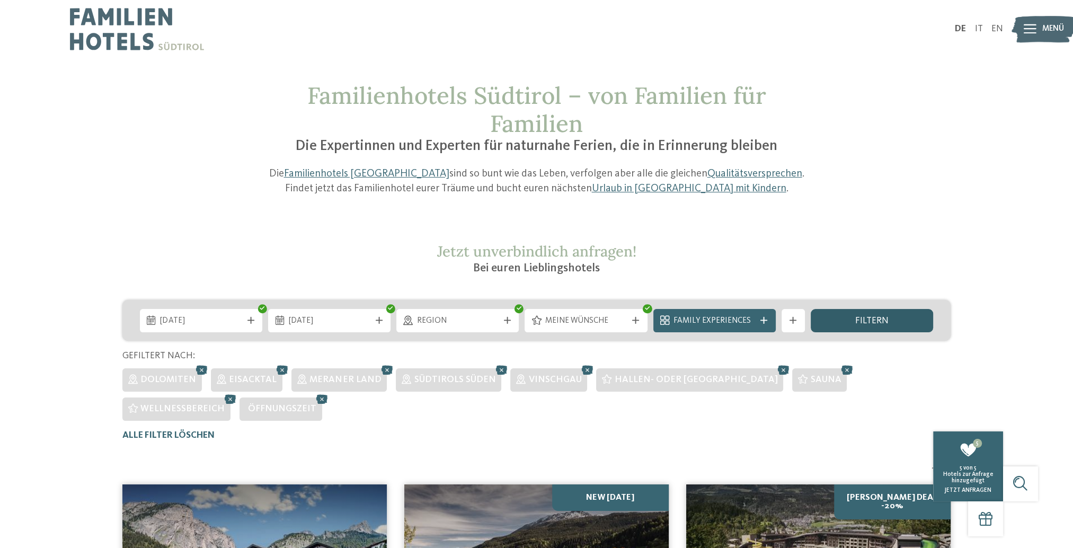
click at [893, 321] on div "filtern" at bounding box center [872, 320] width 122 height 23
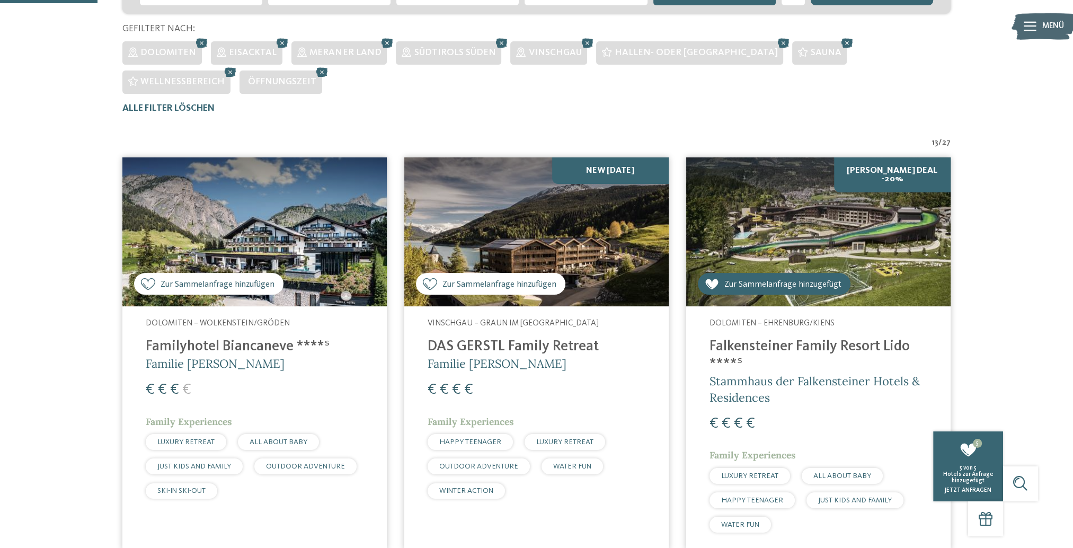
scroll to position [206, 0]
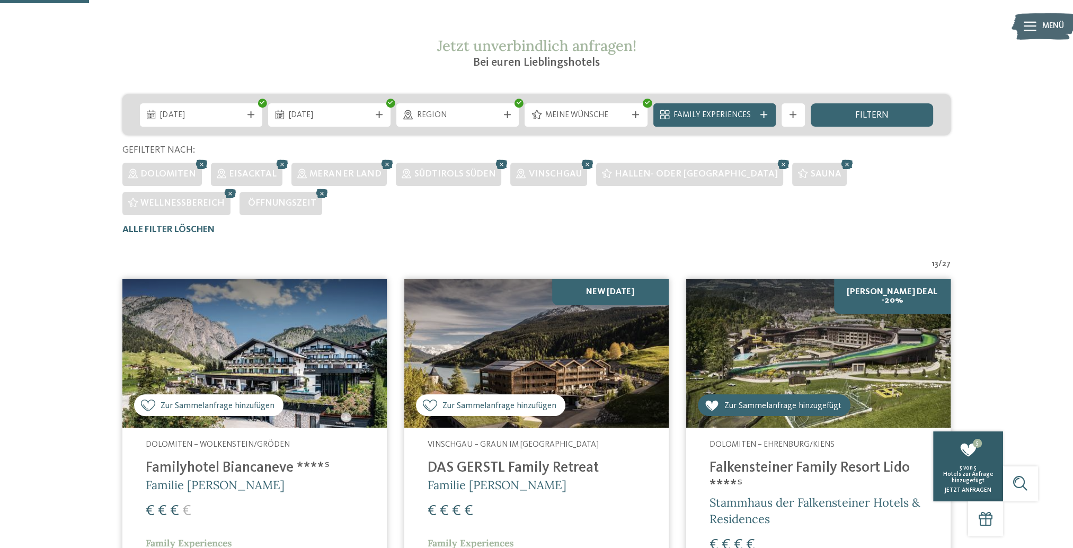
click at [976, 469] on span "5" at bounding box center [975, 468] width 3 height 6
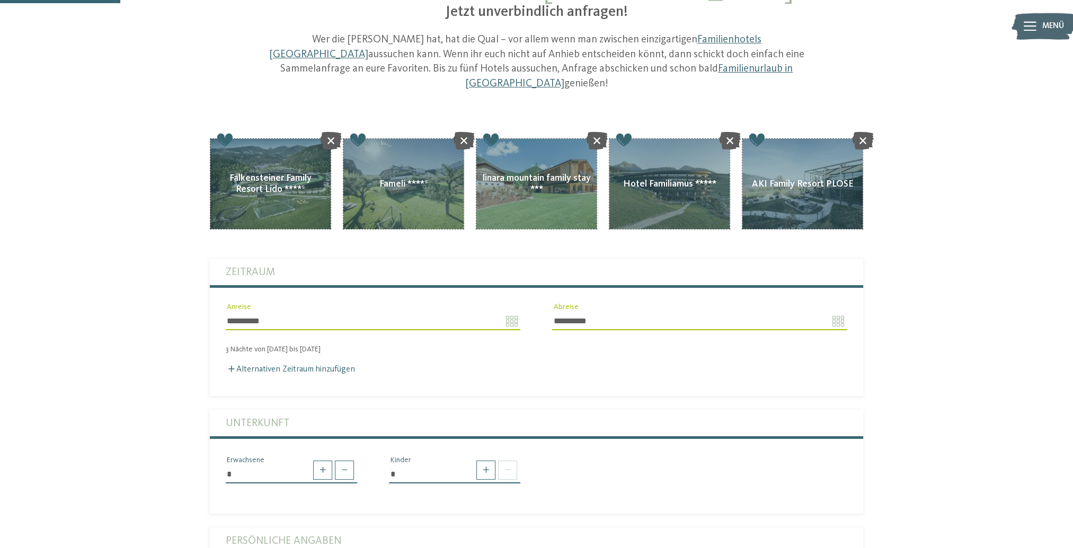
scroll to position [159, 0]
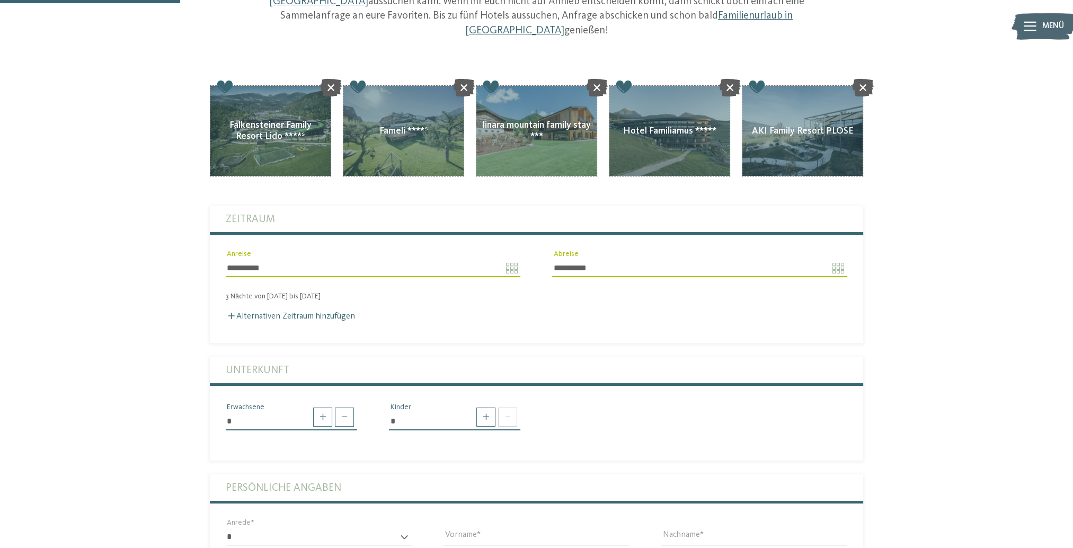
click at [469, 412] on input "*" at bounding box center [454, 421] width 131 height 18
click at [484, 408] on span at bounding box center [486, 417] width 19 height 19
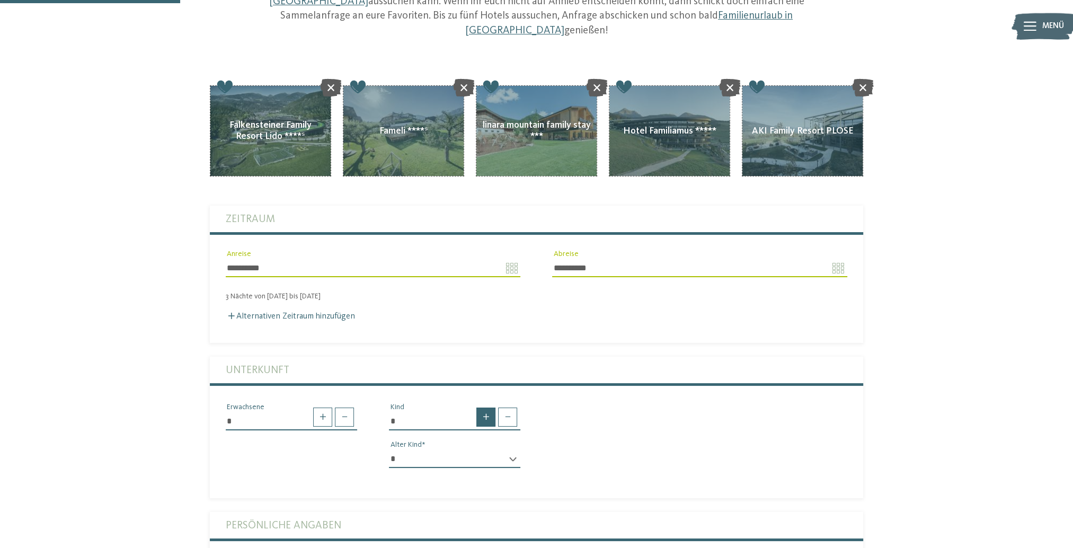
click at [490, 408] on span at bounding box center [486, 417] width 19 height 19
type input "*"
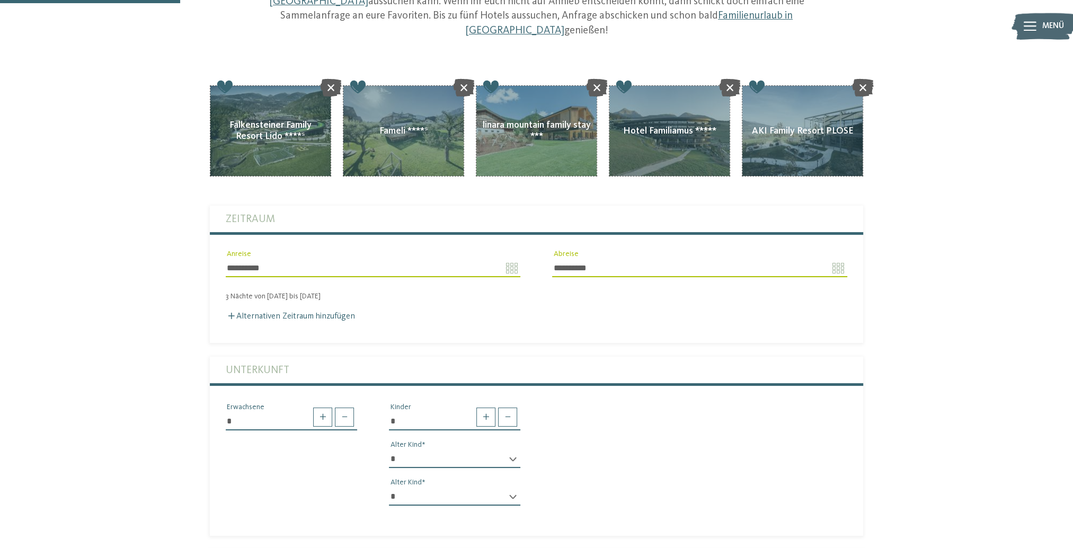
click at [514, 450] on select "* * * * * * * * * * * ** ** ** ** ** ** ** **" at bounding box center [454, 459] width 131 height 18
select select "*"
click at [389, 450] on select "* * * * * * * * * * * ** ** ** ** ** ** ** **" at bounding box center [454, 459] width 131 height 18
click at [511, 488] on select "* * * * * * * * * * * ** ** ** ** ** ** ** **" at bounding box center [454, 497] width 131 height 18
select select "*"
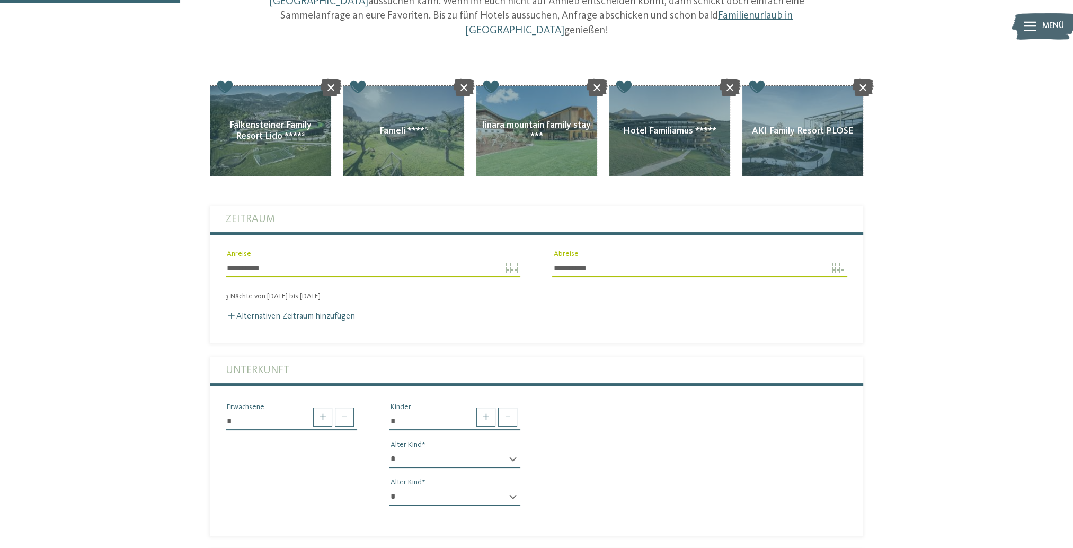
click at [389, 488] on select "* * * * * * * * * * * ** ** ** ** ** ** ** **" at bounding box center [454, 497] width 131 height 18
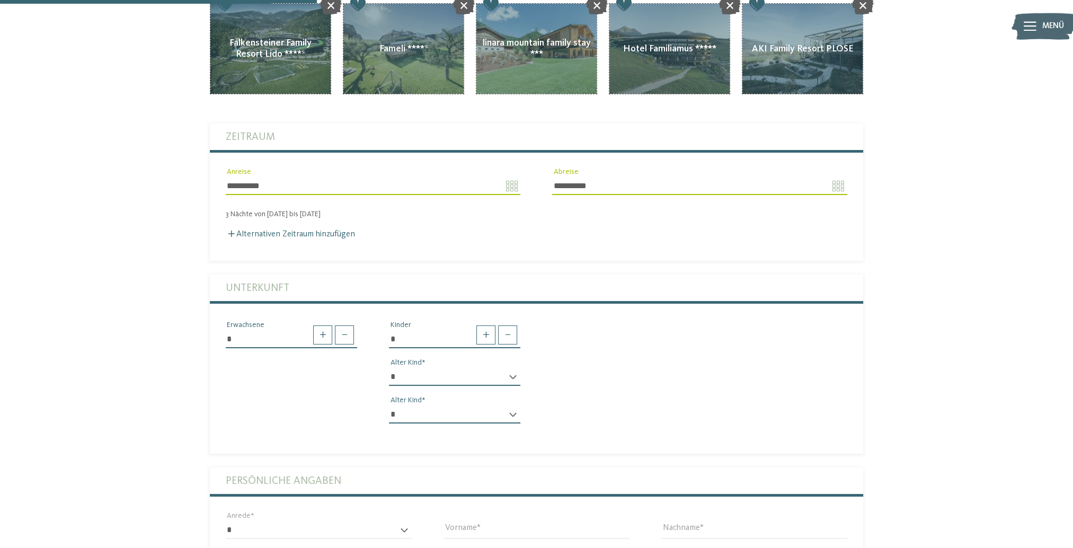
scroll to position [318, 0]
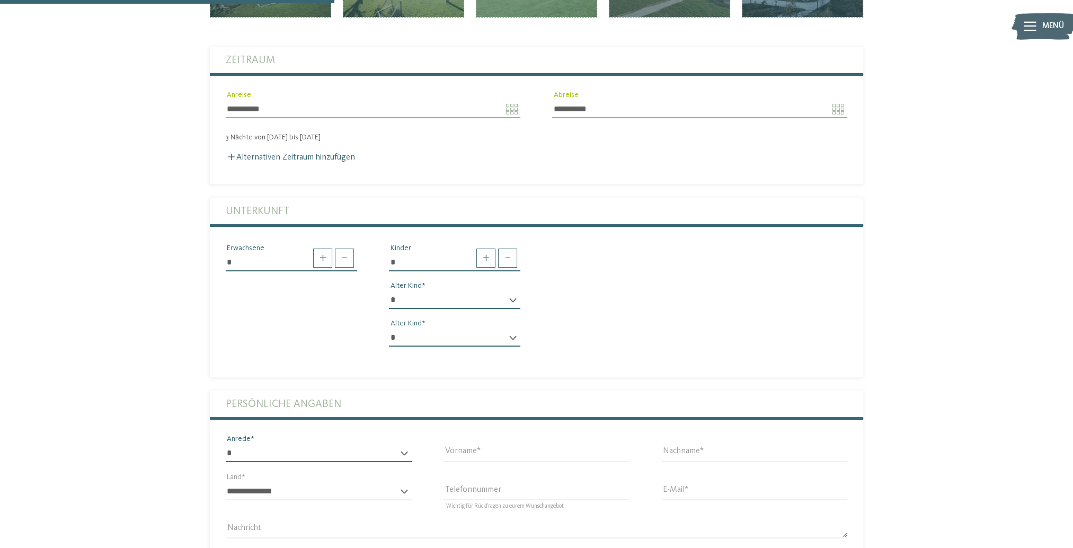
click at [337, 444] on select "* **** **** ******* ******" at bounding box center [319, 453] width 186 height 18
select select "*"
click at [226, 444] on select "* **** **** ******* ******" at bounding box center [319, 453] width 186 height 18
click at [553, 447] on div "Vorname" at bounding box center [537, 458] width 186 height 28
click at [548, 444] on input "Vorname" at bounding box center [537, 453] width 186 height 18
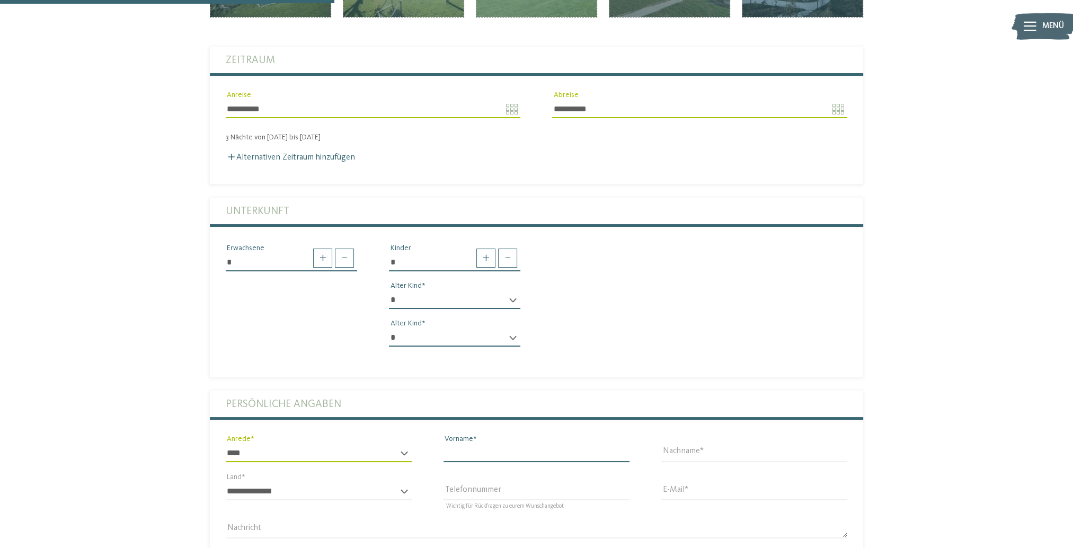
type input "********"
type input "*********"
select select "**"
type input "**********"
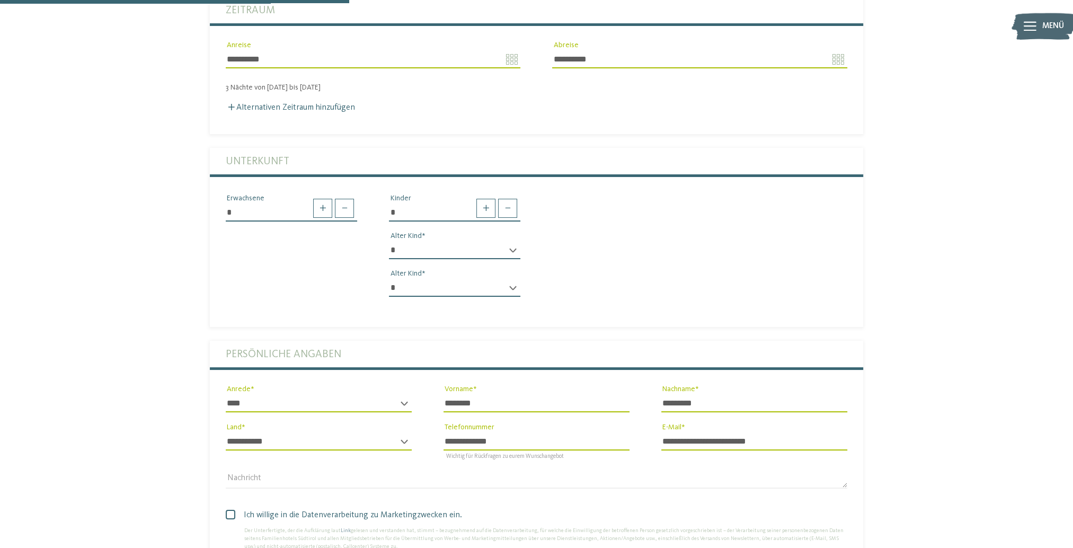
scroll to position [424, 0]
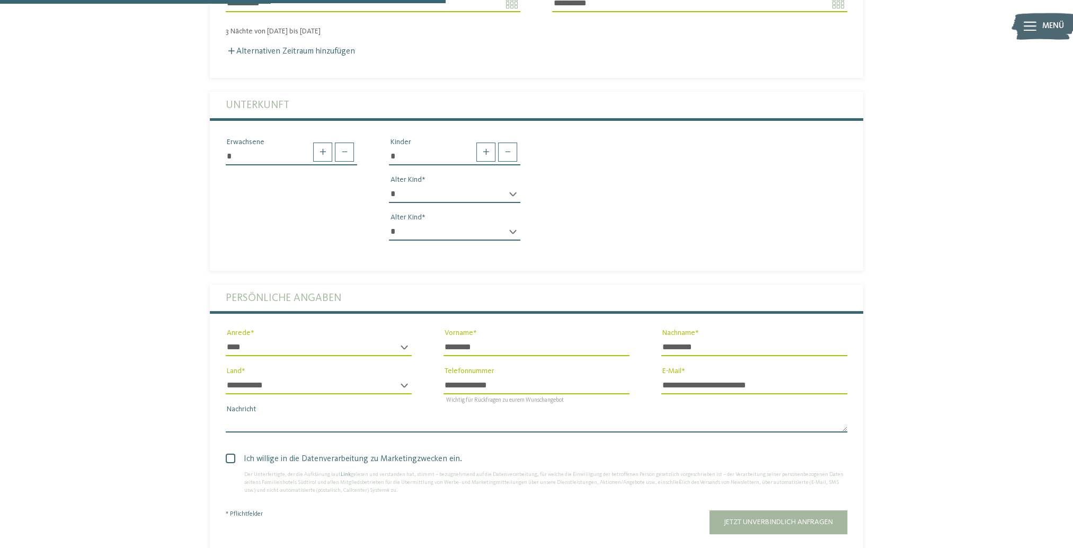
click at [271, 416] on textarea "Nachricht" at bounding box center [537, 424] width 622 height 18
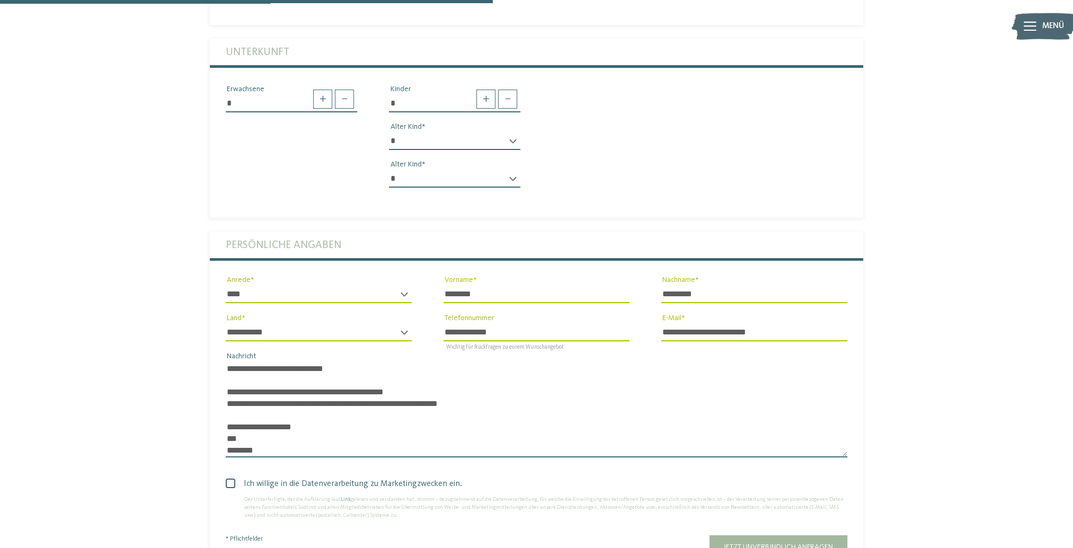
scroll to position [530, 0]
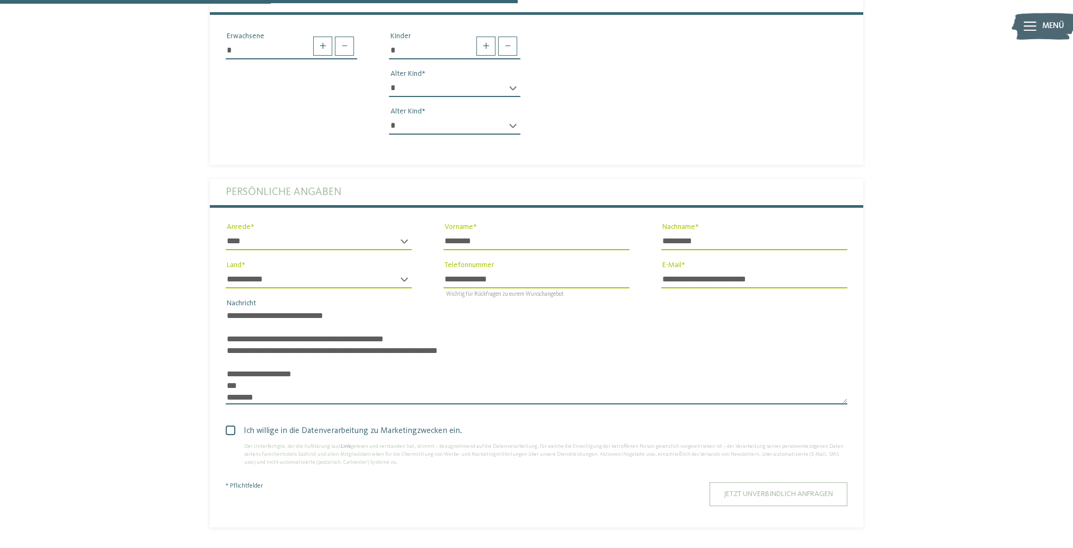
type textarea "**********"
click at [749, 490] on span "Jetzt unverbindlich anfragen" at bounding box center [778, 493] width 109 height 7
